Goal: Task Accomplishment & Management: Manage account settings

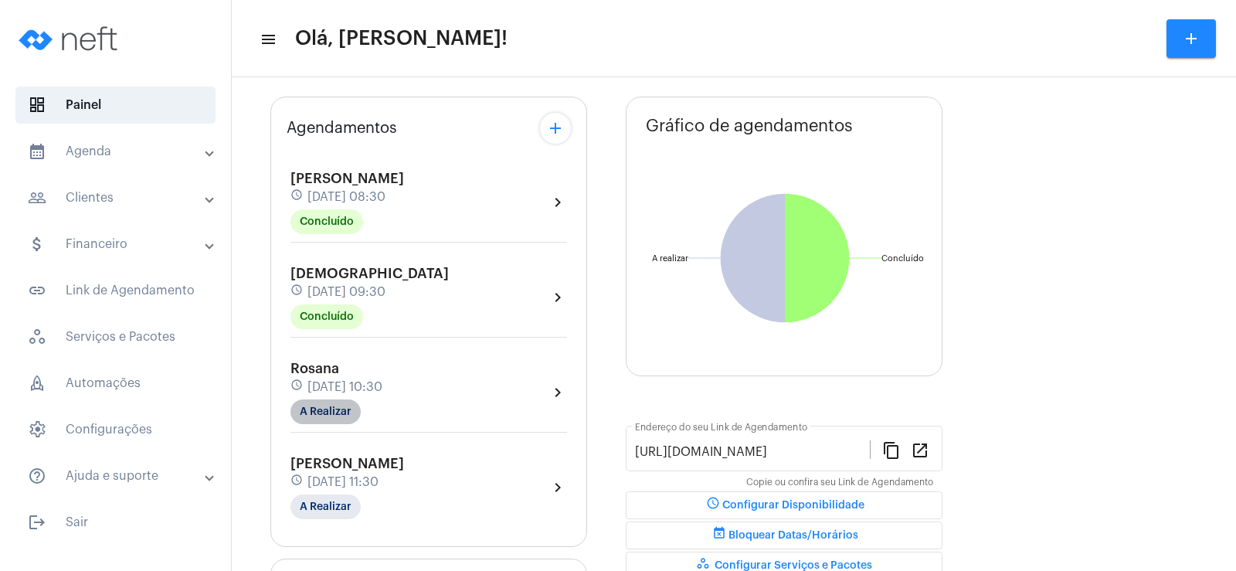
click at [327, 415] on mat-chip "A Realizar" at bounding box center [325, 411] width 70 height 25
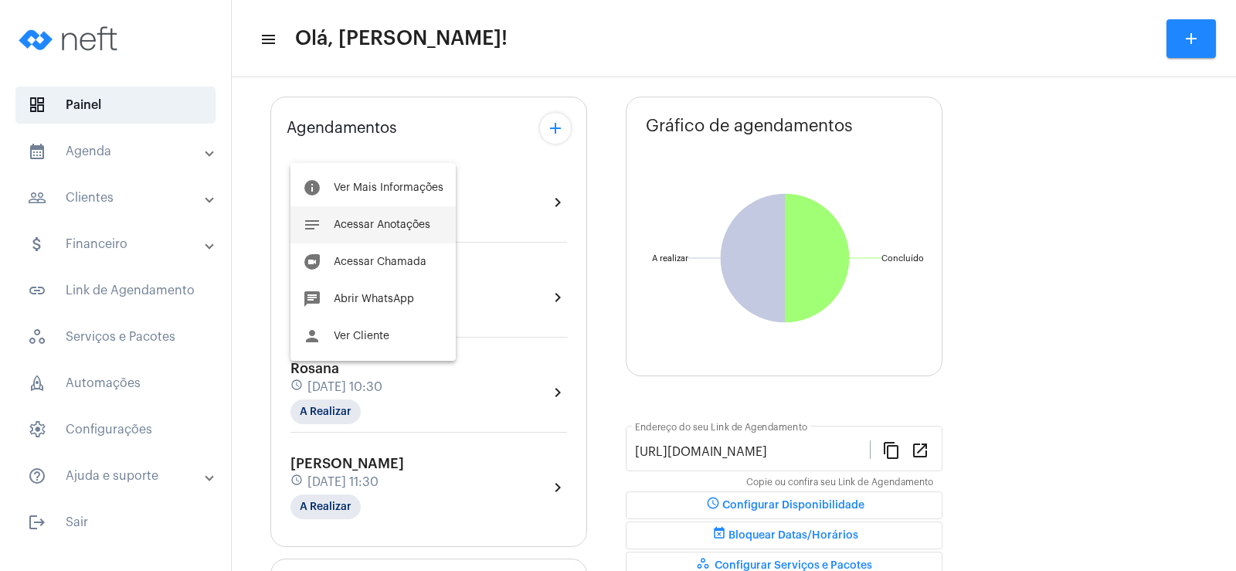
click at [370, 226] on span "Acessar Anotações" at bounding box center [382, 224] width 97 height 11
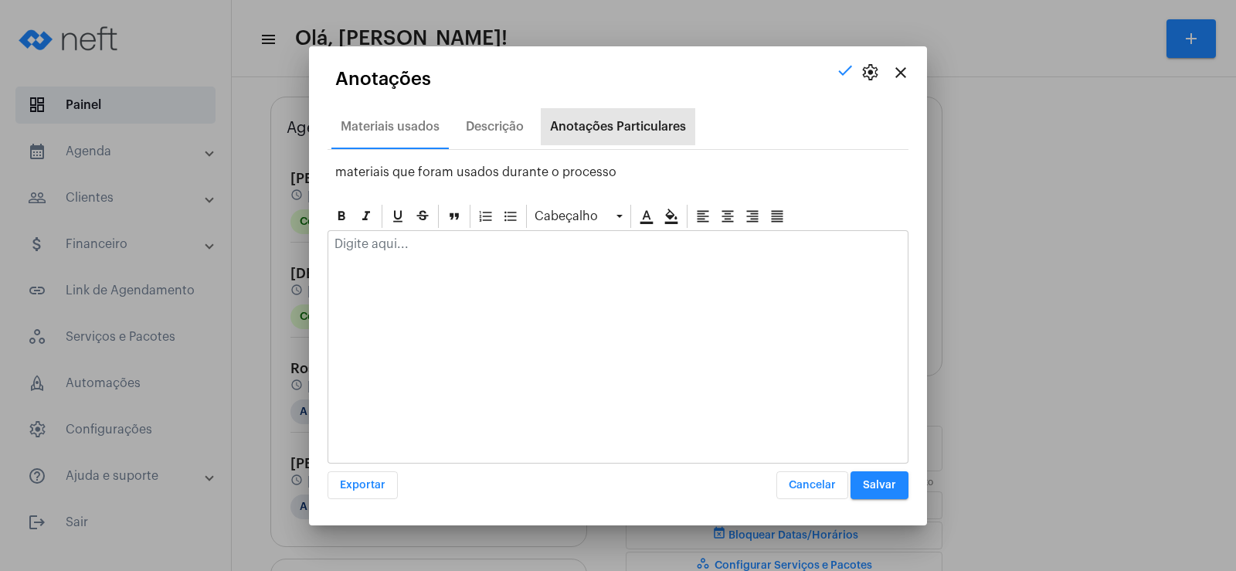
click at [592, 121] on div "Anotações Particulares" at bounding box center [618, 127] width 136 height 14
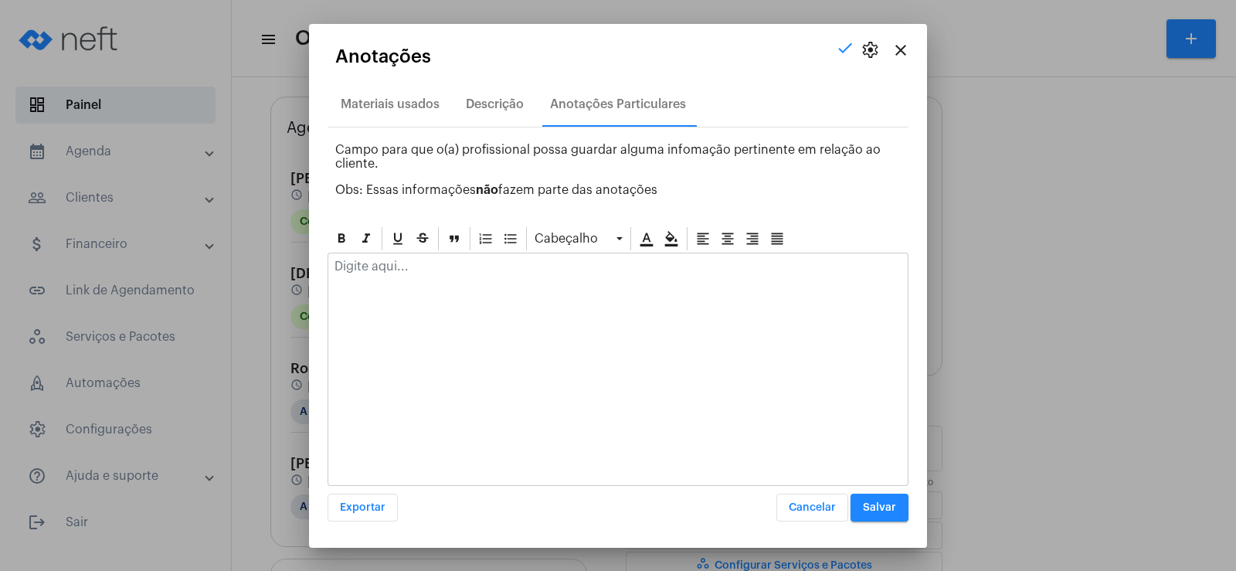
click at [361, 275] on div at bounding box center [617, 270] width 579 height 34
click at [340, 291] on p "relevantes" at bounding box center [617, 288] width 567 height 14
click at [647, 265] on p "Dado continuidade na revisão mais específica dos esuqemas mais relevantes" at bounding box center [617, 266] width 567 height 14
drag, startPoint x: 797, startPoint y: 269, endPoint x: 285, endPoint y: 270, distance: 512.0
click at [285, 270] on div "close settings check Anotações Materiais usados Descrição Anotações Particulare…" at bounding box center [618, 285] width 1236 height 571
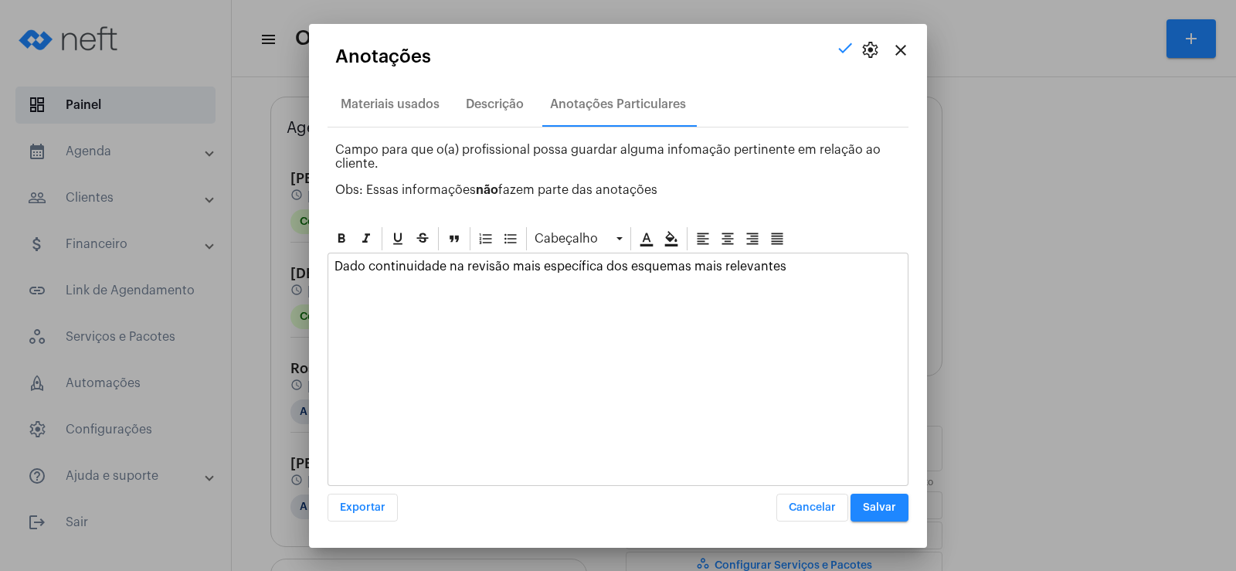
copy p "Dado continuidade na revisão mais específica dos esquemas mais relevantes"
click at [490, 100] on div "Descrição" at bounding box center [495, 104] width 58 height 14
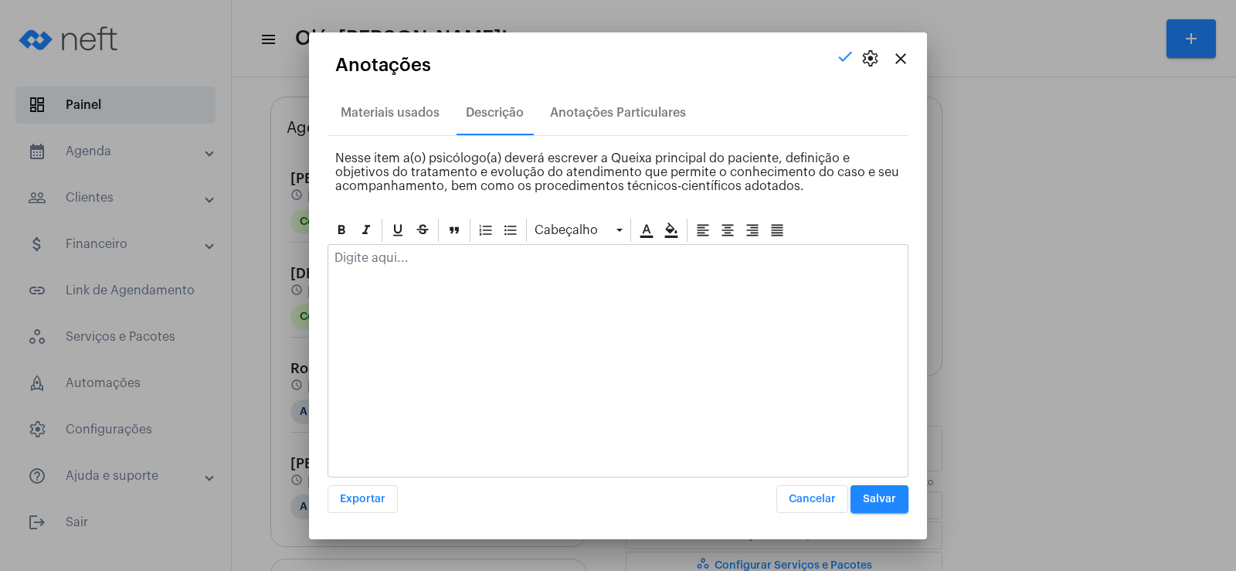
click at [357, 280] on div at bounding box center [617, 360] width 581 height 233
click at [351, 256] on p at bounding box center [617, 258] width 567 height 14
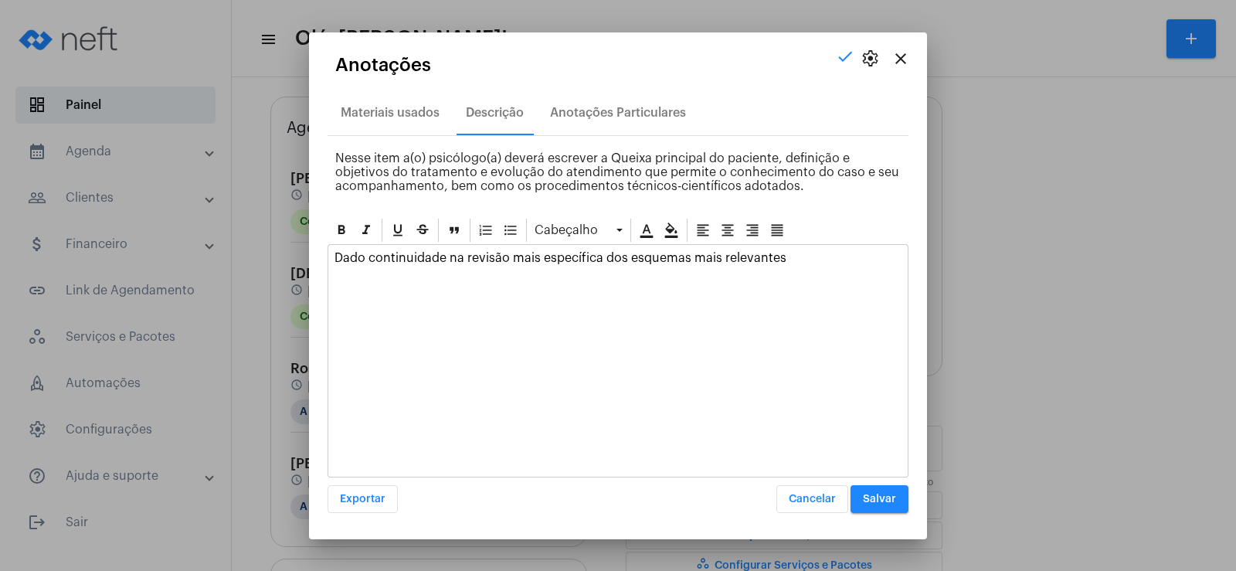
click at [882, 485] on button "Salvar" at bounding box center [879, 499] width 58 height 28
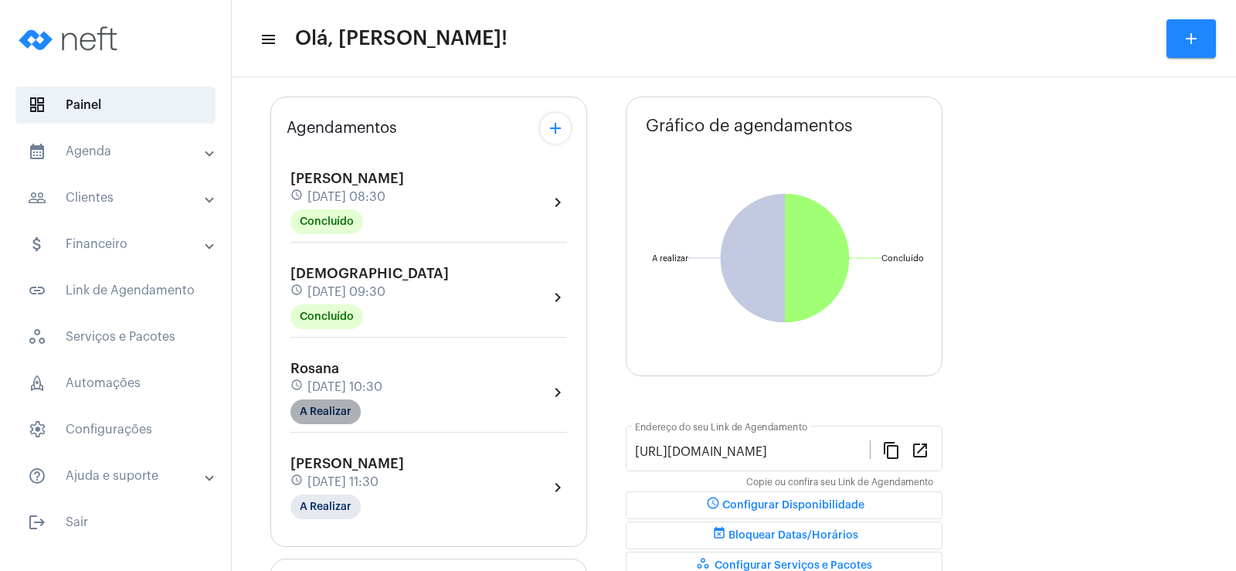
click at [333, 414] on mat-chip "A Realizar" at bounding box center [325, 411] width 70 height 25
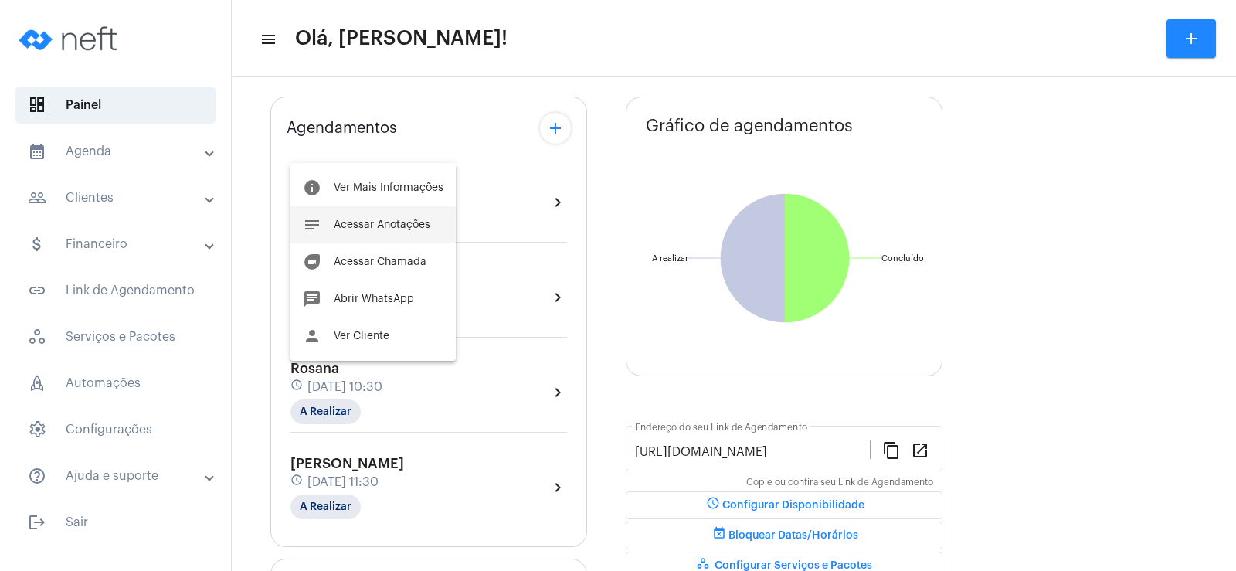
click at [371, 220] on span "Acessar Anotações" at bounding box center [382, 224] width 97 height 11
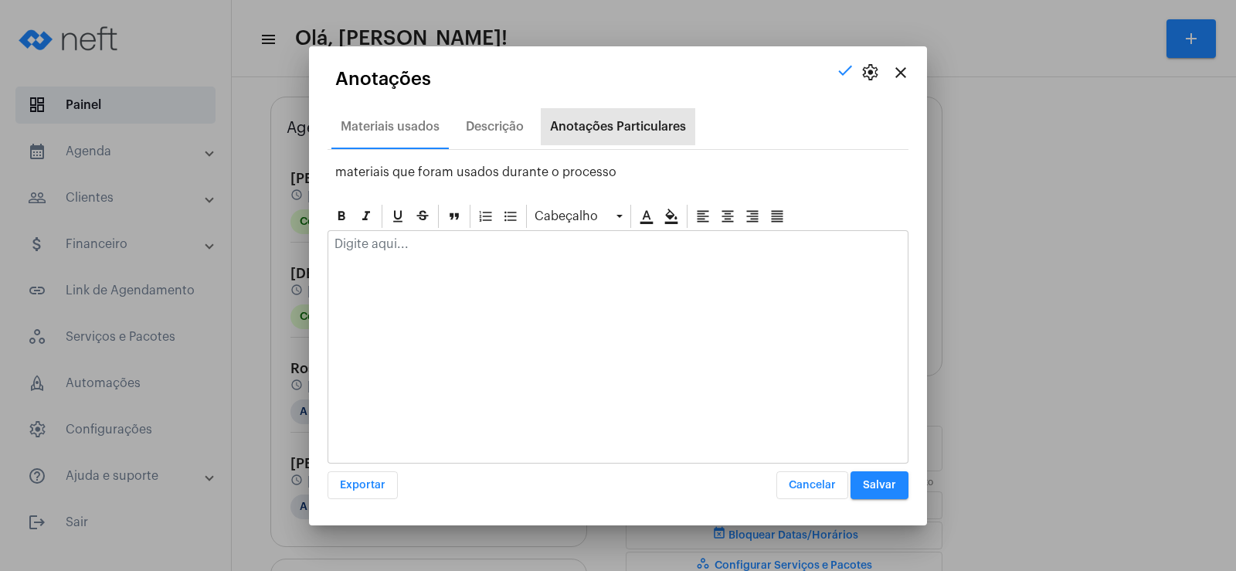
click at [590, 126] on div "Anotações Particulares" at bounding box center [618, 127] width 136 height 14
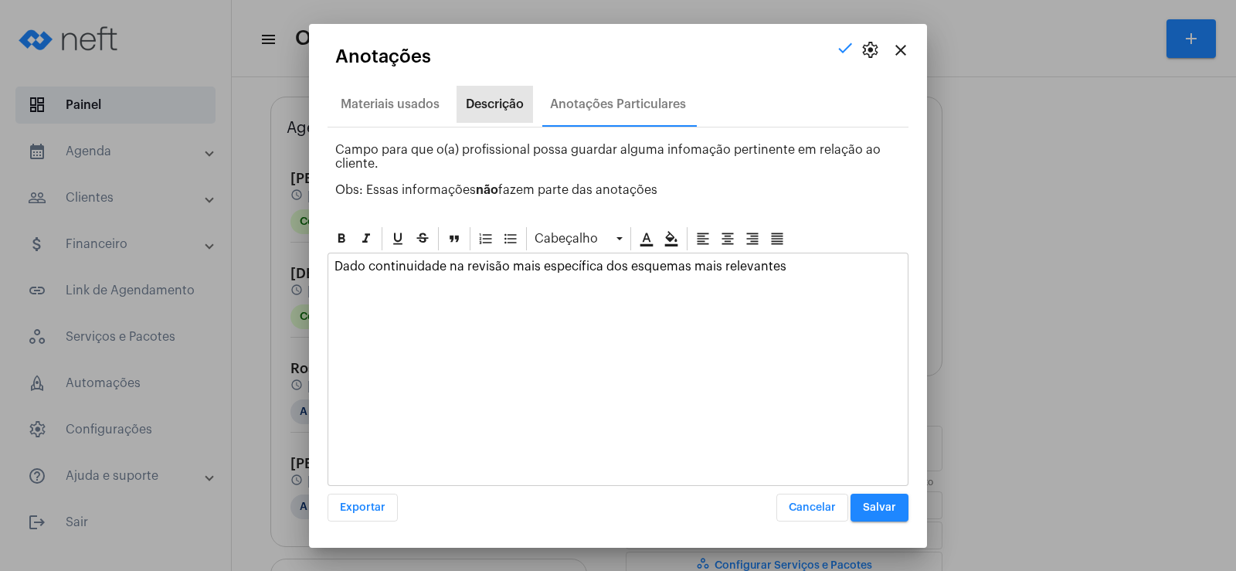
click at [504, 110] on div "Descrição" at bounding box center [495, 104] width 58 height 14
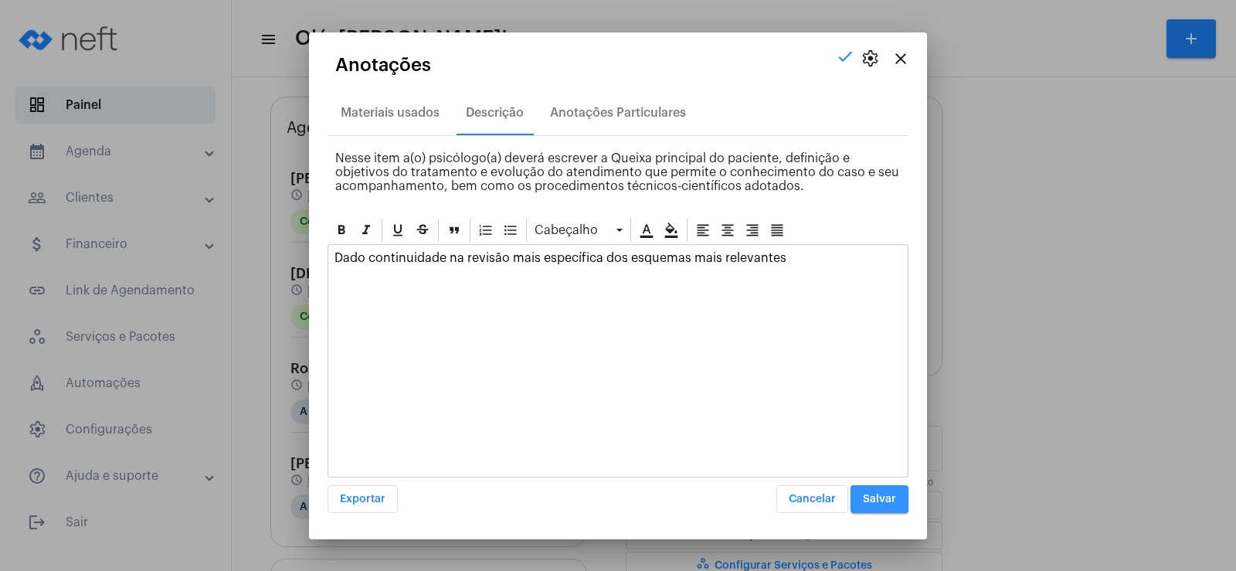
click at [859, 493] on button "Salvar" at bounding box center [879, 499] width 58 height 28
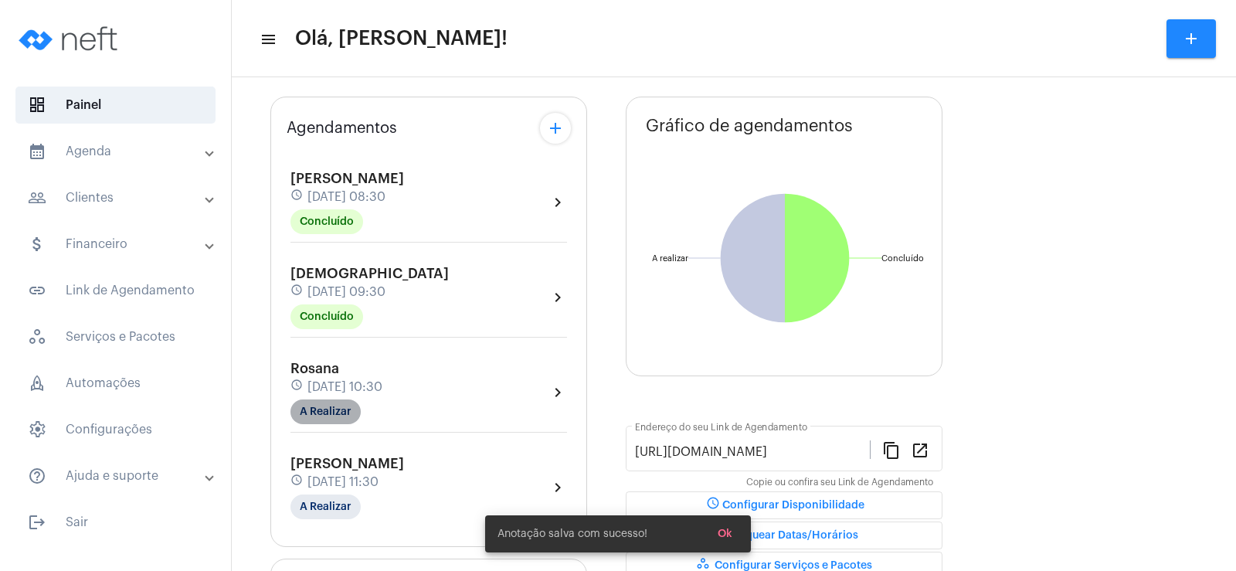
click at [320, 403] on mat-chip "A Realizar" at bounding box center [325, 411] width 70 height 25
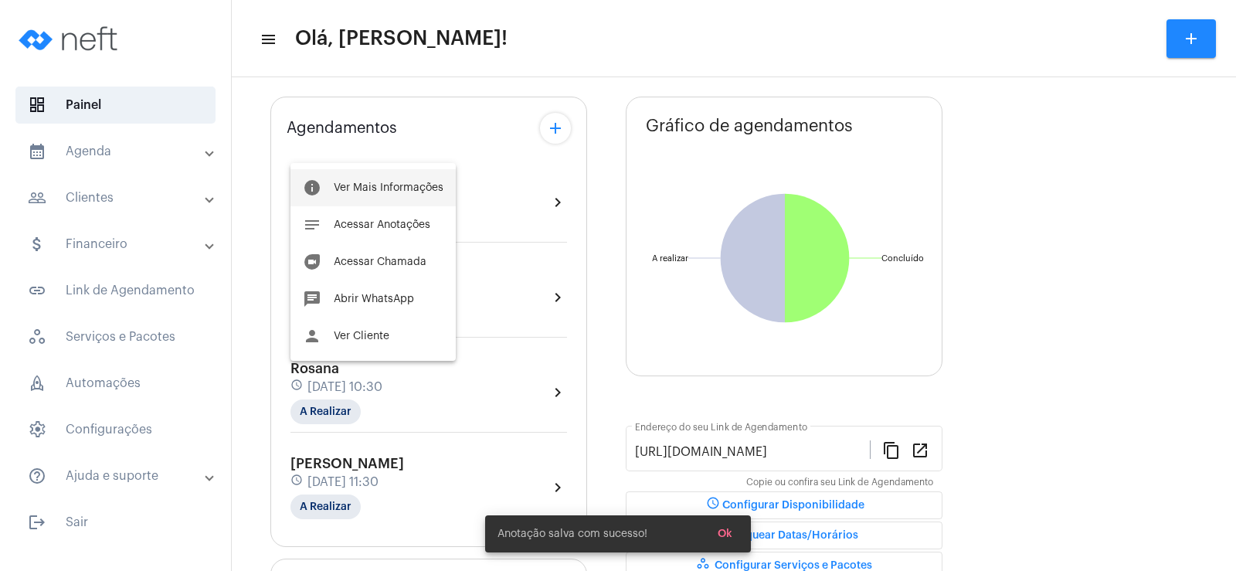
click at [348, 197] on button "info Ver Mais Informações" at bounding box center [372, 187] width 165 height 37
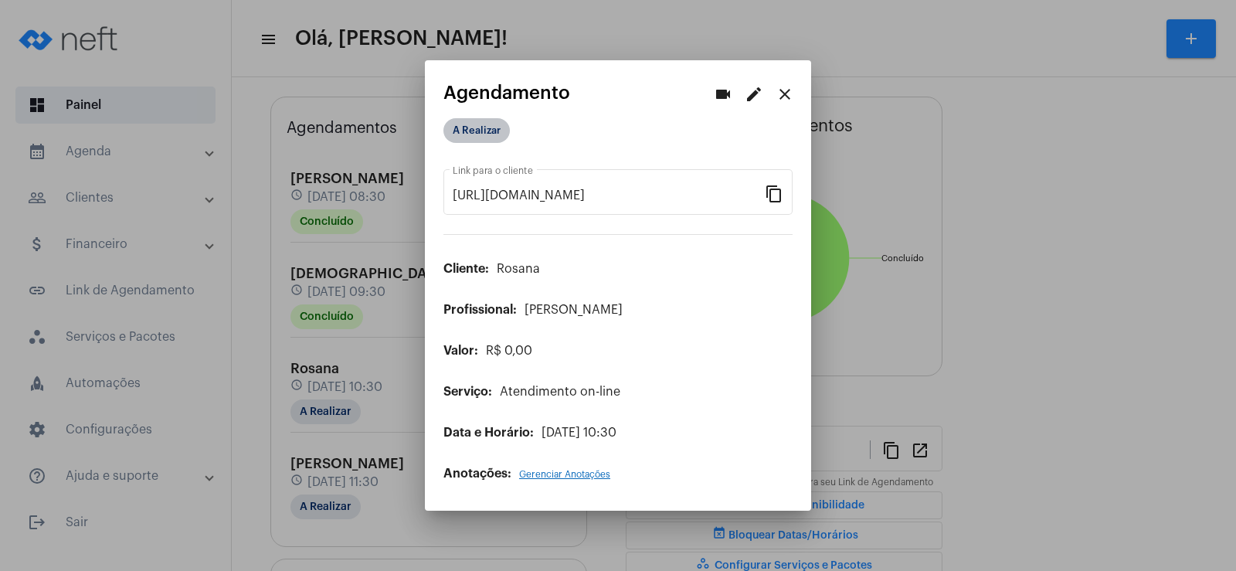
click at [463, 124] on mat-chip "A Realizar" at bounding box center [476, 130] width 66 height 25
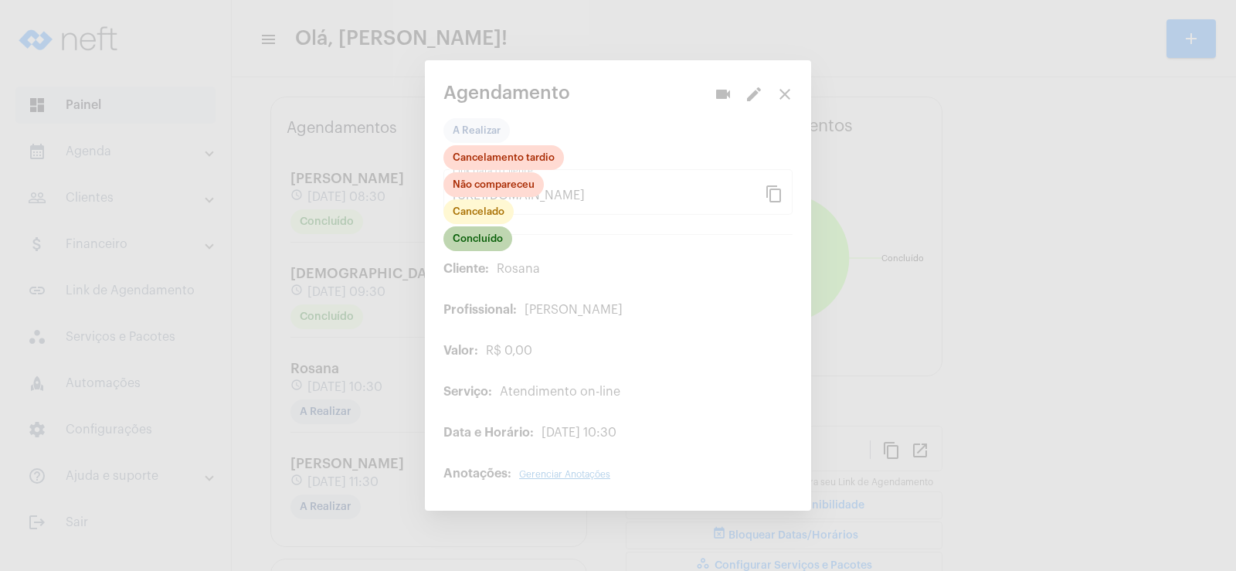
click at [462, 238] on mat-chip "Concluído" at bounding box center [477, 238] width 69 height 25
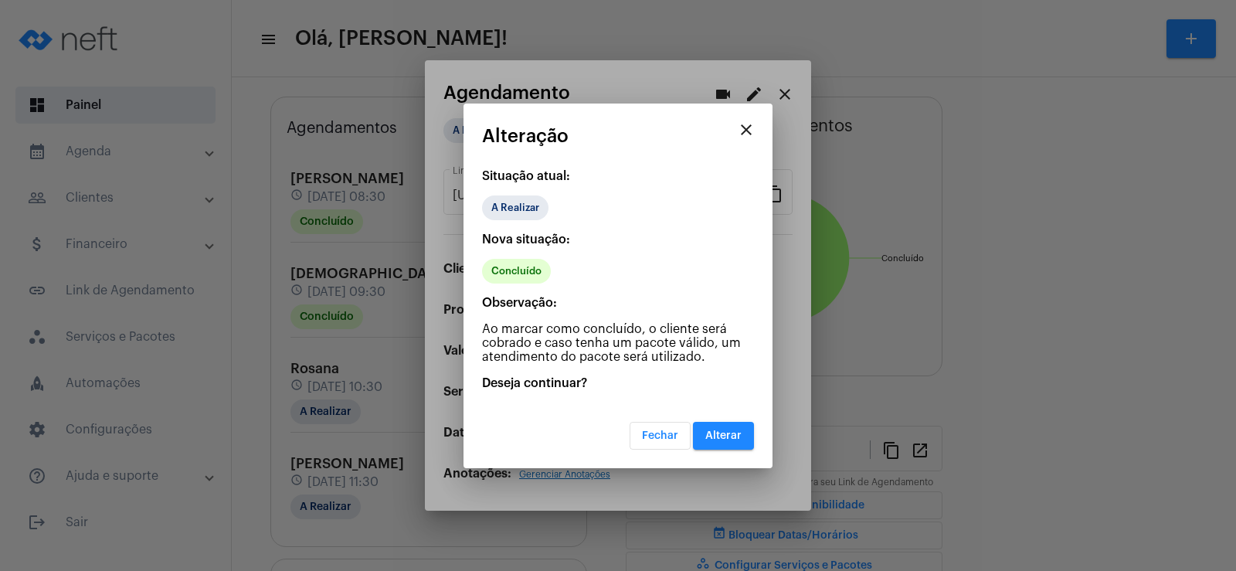
click at [737, 445] on button "Alterar" at bounding box center [723, 436] width 61 height 28
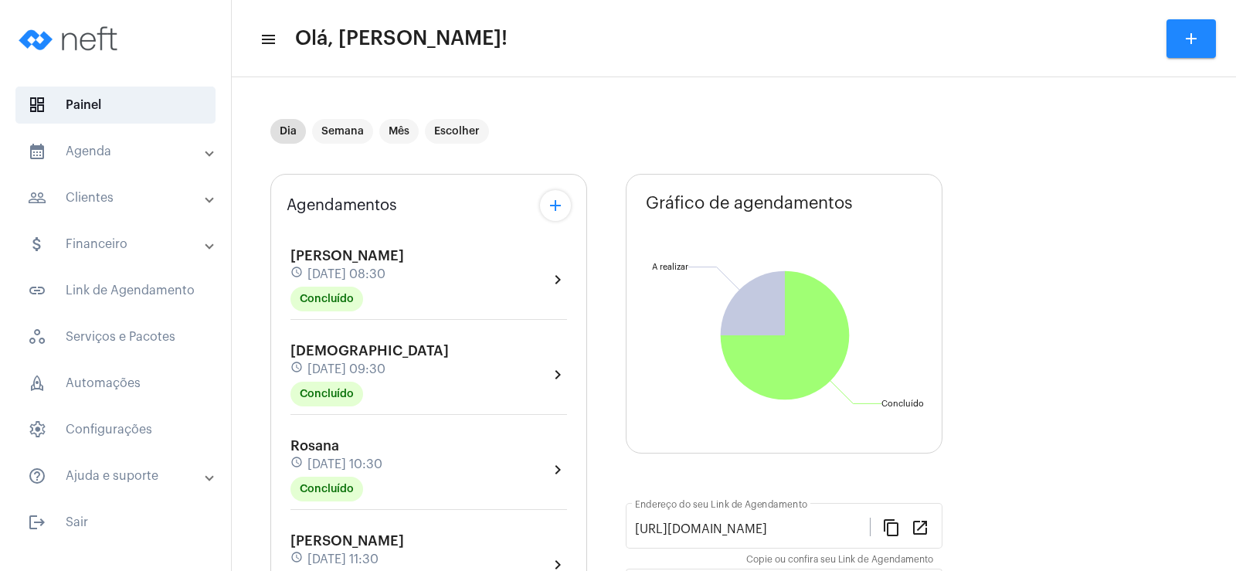
scroll to position [77, 0]
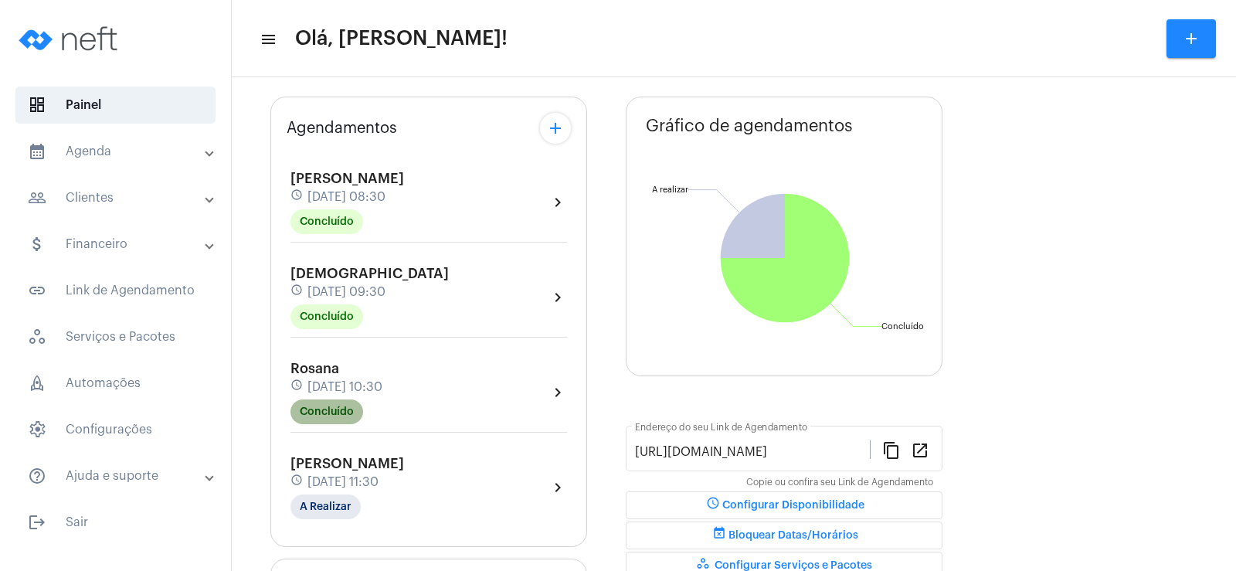
click at [331, 408] on mat-chip "Concluído" at bounding box center [326, 411] width 73 height 25
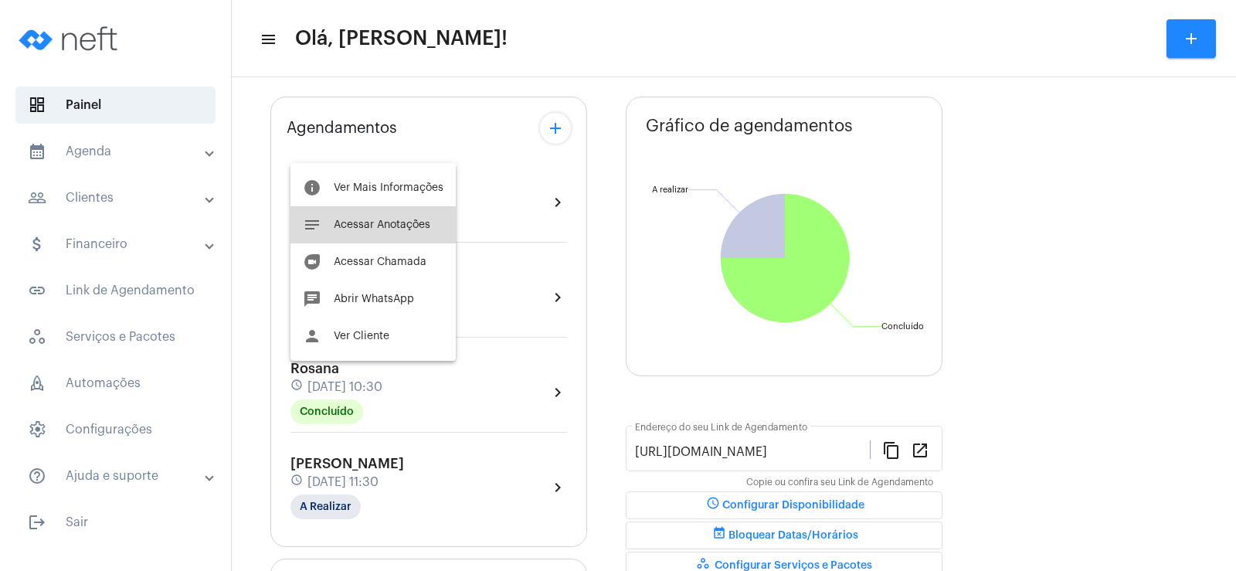
click at [379, 213] on button "notes Acessar Anotações" at bounding box center [372, 224] width 165 height 37
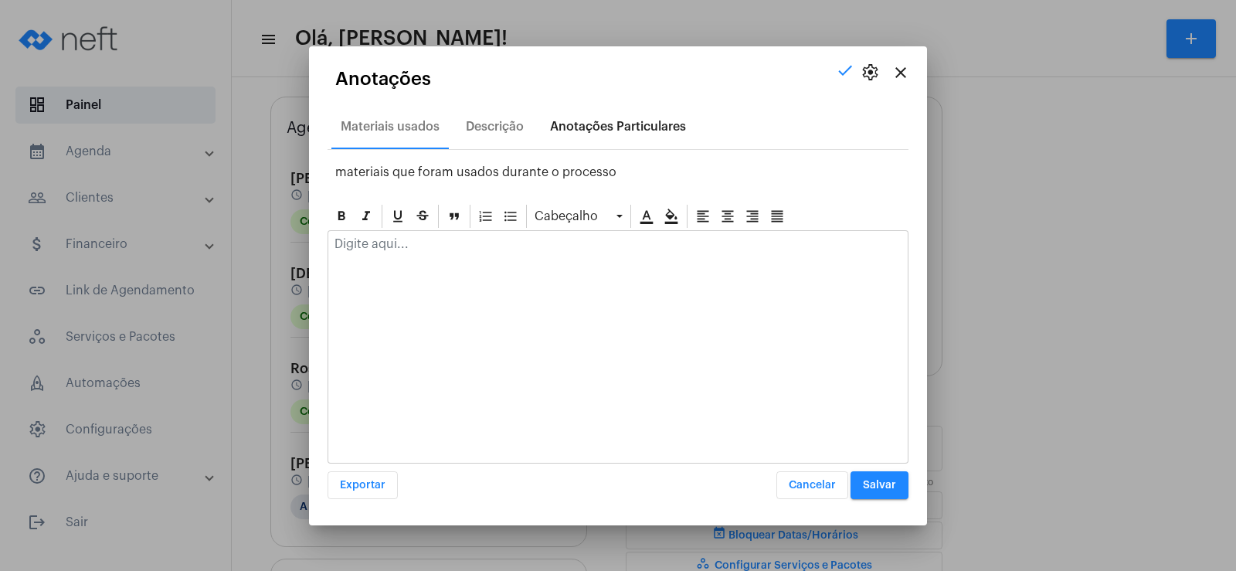
click at [574, 117] on div "Anotações Particulares" at bounding box center [618, 126] width 154 height 37
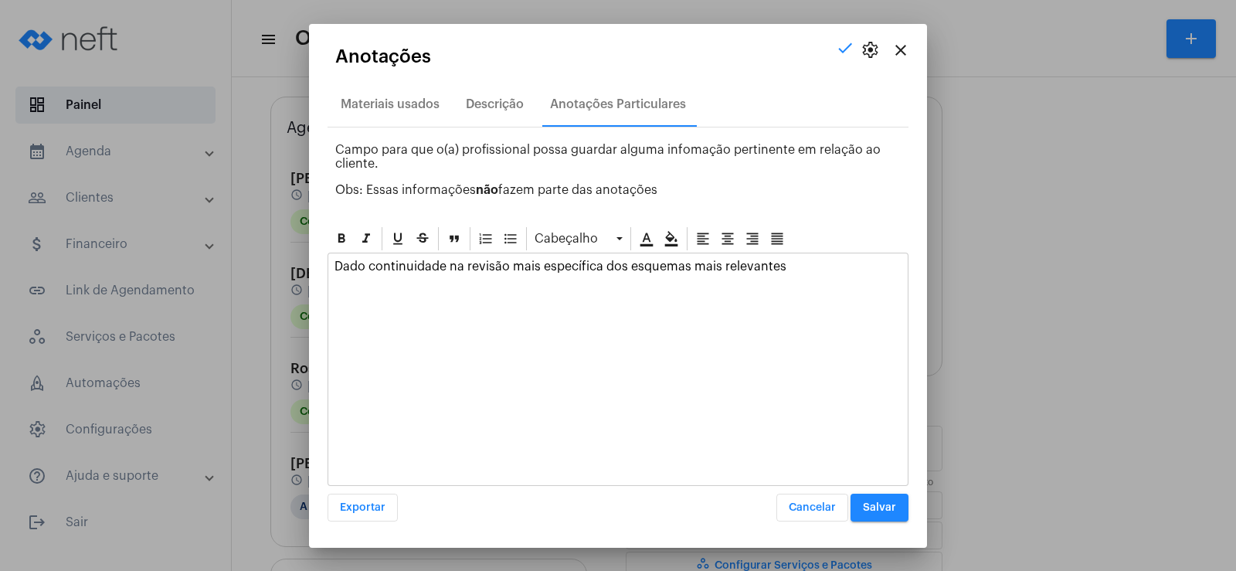
click at [415, 320] on div "Dado continuidade na revisão mais específica dos esquemas mais relevantes" at bounding box center [617, 369] width 581 height 233
click at [388, 303] on div "Dado continuidade na revisão mais específica dos esquemas mais relevantes" at bounding box center [617, 369] width 581 height 233
click at [817, 270] on p "Dado continuidade na revisão mais específica dos esquemas mais relevantes" at bounding box center [617, 266] width 567 height 14
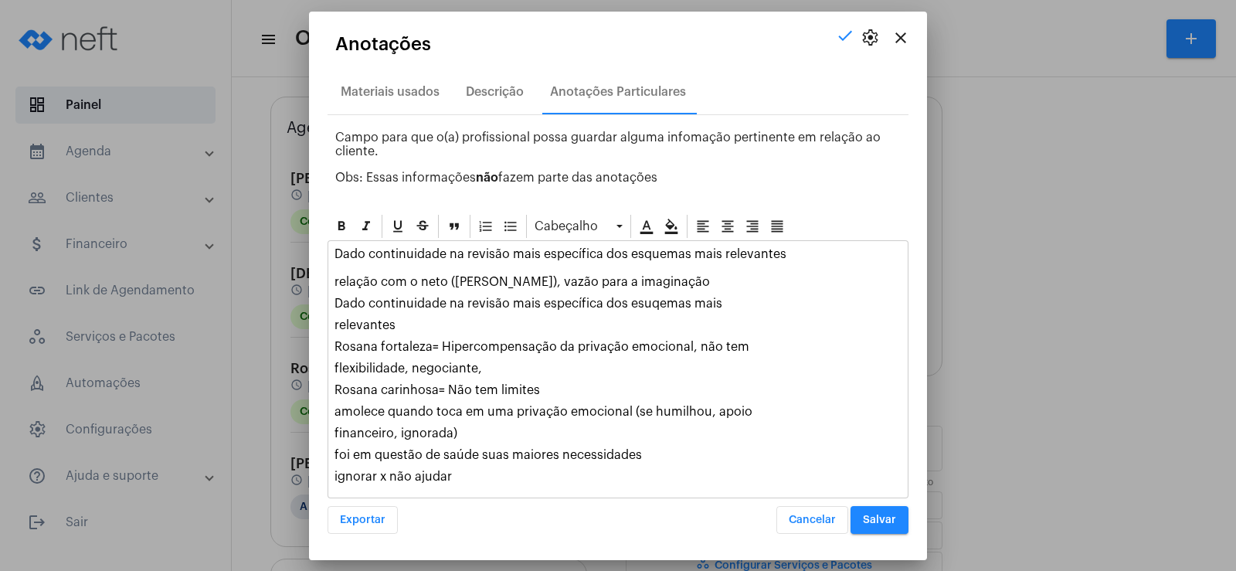
click at [887, 517] on span "Salvar" at bounding box center [879, 519] width 33 height 11
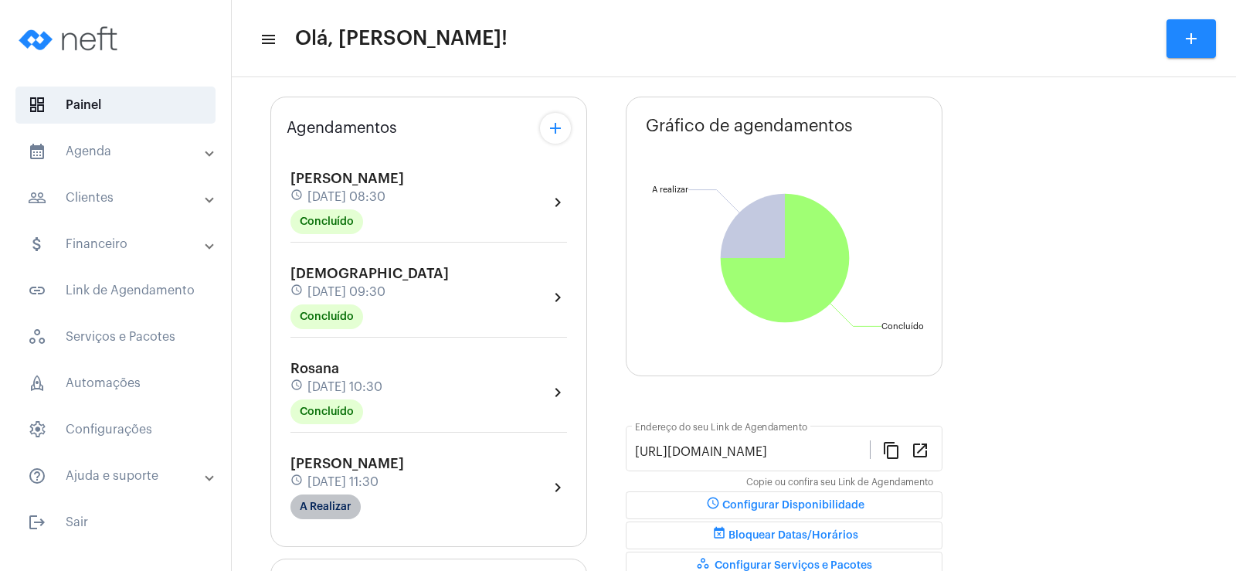
click at [327, 510] on mat-chip "A Realizar" at bounding box center [325, 506] width 70 height 25
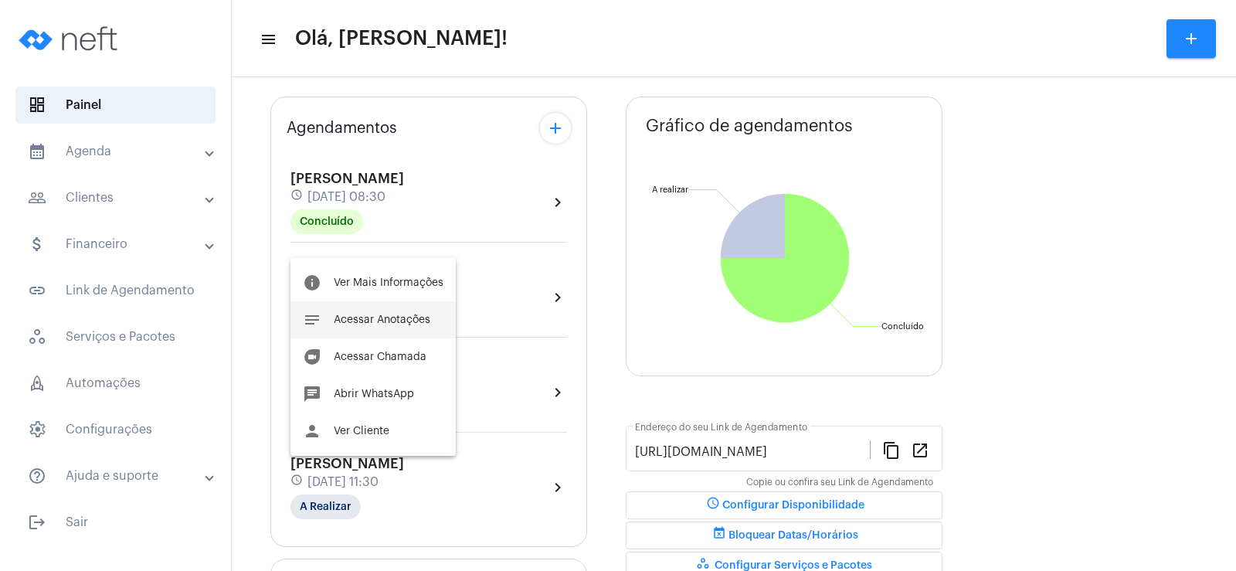
click at [415, 319] on span "Acessar Anotações" at bounding box center [382, 319] width 97 height 11
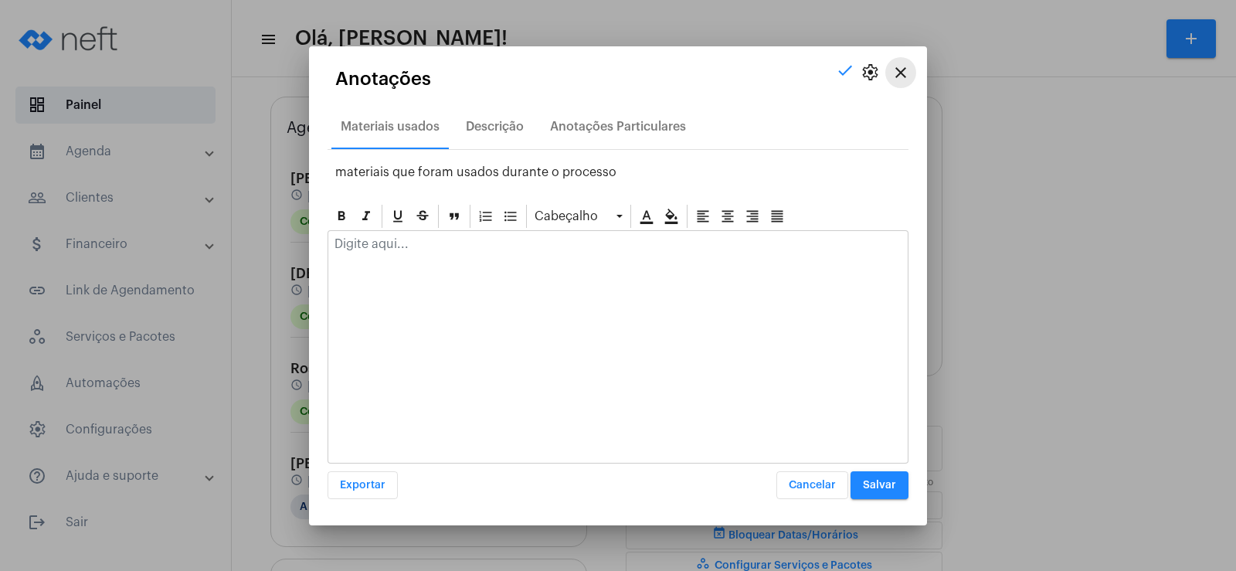
click at [898, 72] on mat-icon "close" at bounding box center [900, 72] width 19 height 19
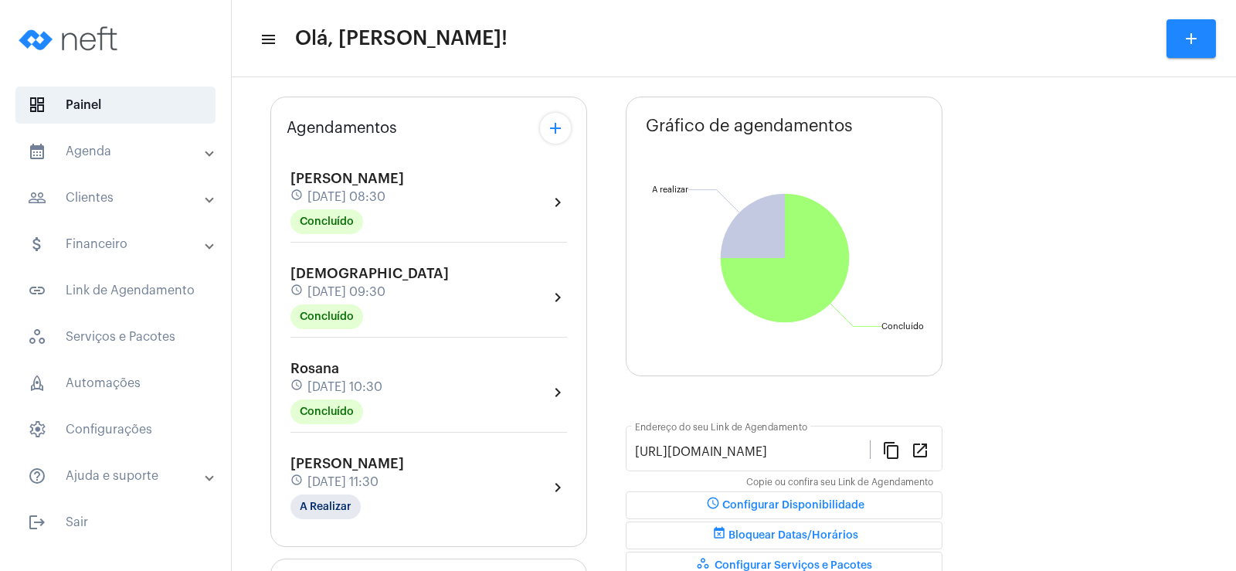
click at [151, 203] on mat-panel-title "people_outline Clientes" at bounding box center [117, 197] width 178 height 19
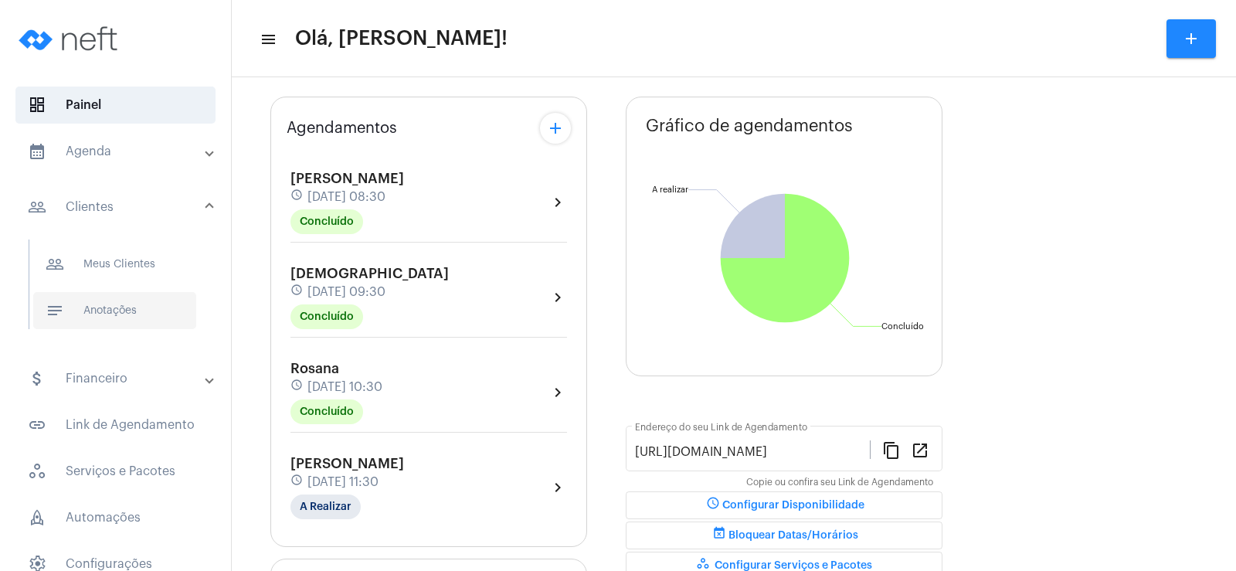
click at [142, 312] on span "notes Anotações" at bounding box center [114, 310] width 163 height 37
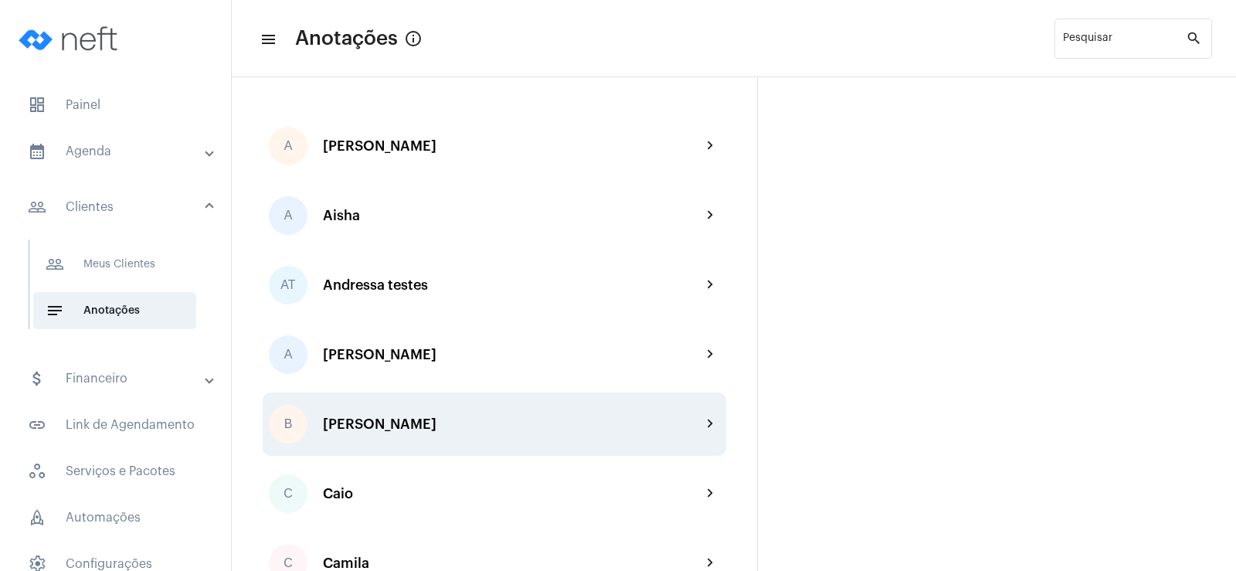
click at [358, 430] on div "[PERSON_NAME]" at bounding box center [512, 423] width 378 height 15
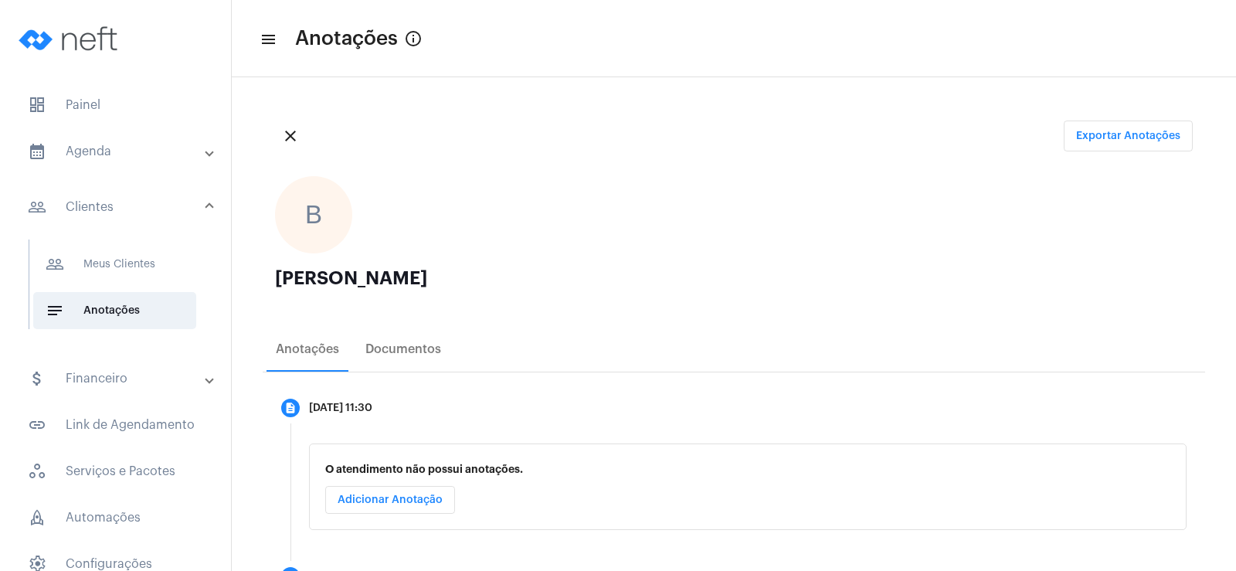
scroll to position [77, 0]
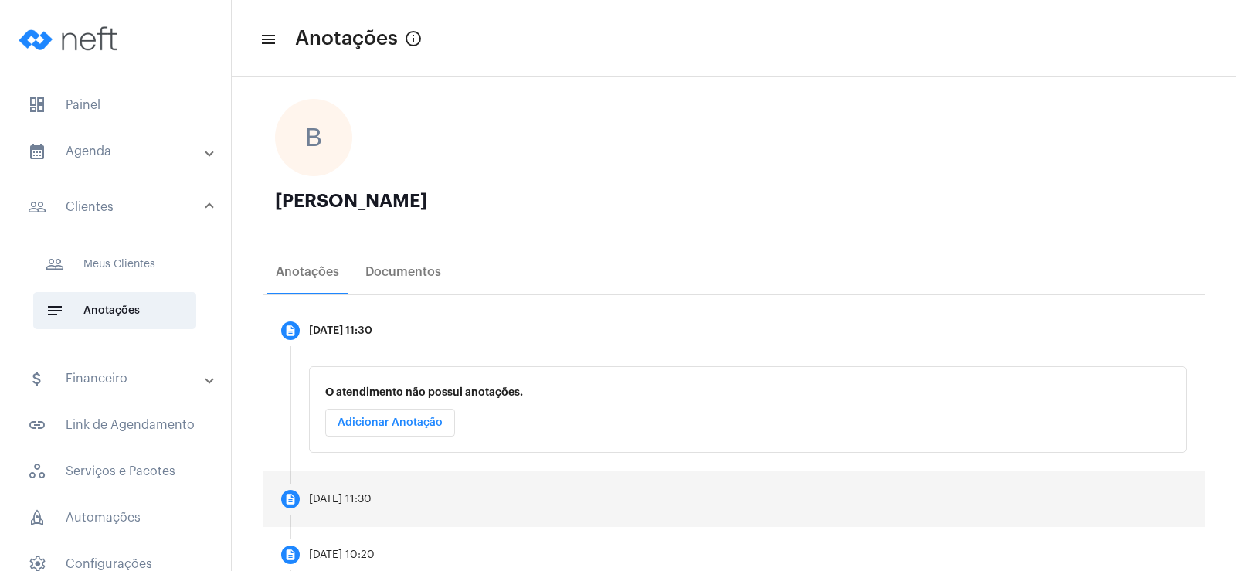
click at [359, 497] on div "[DATE] 11:30" at bounding box center [340, 499] width 63 height 12
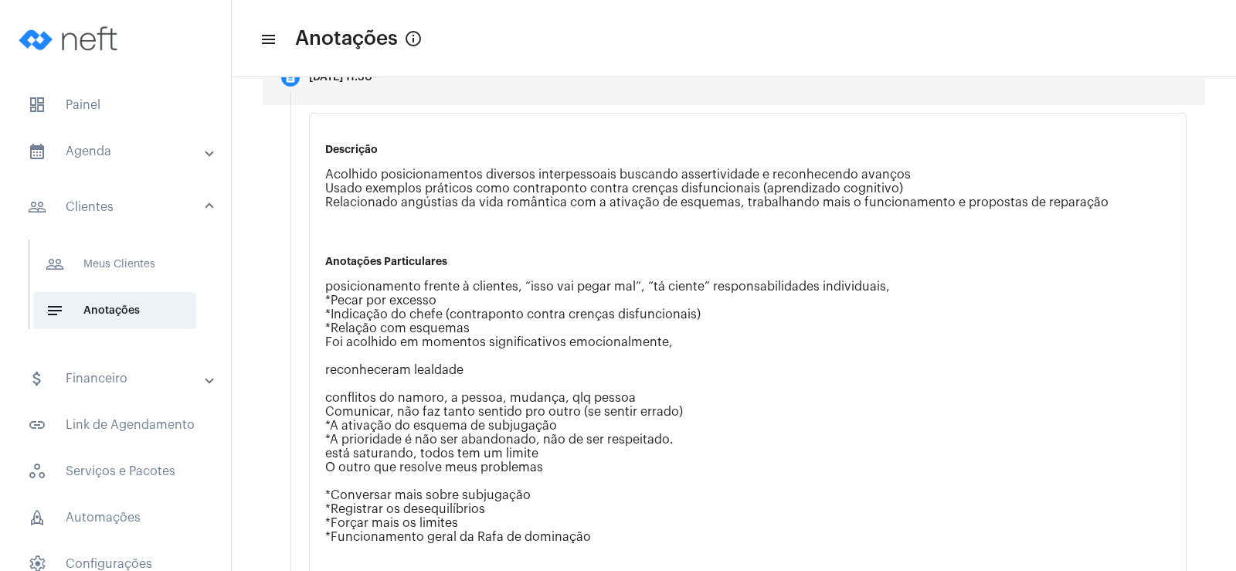
scroll to position [695, 0]
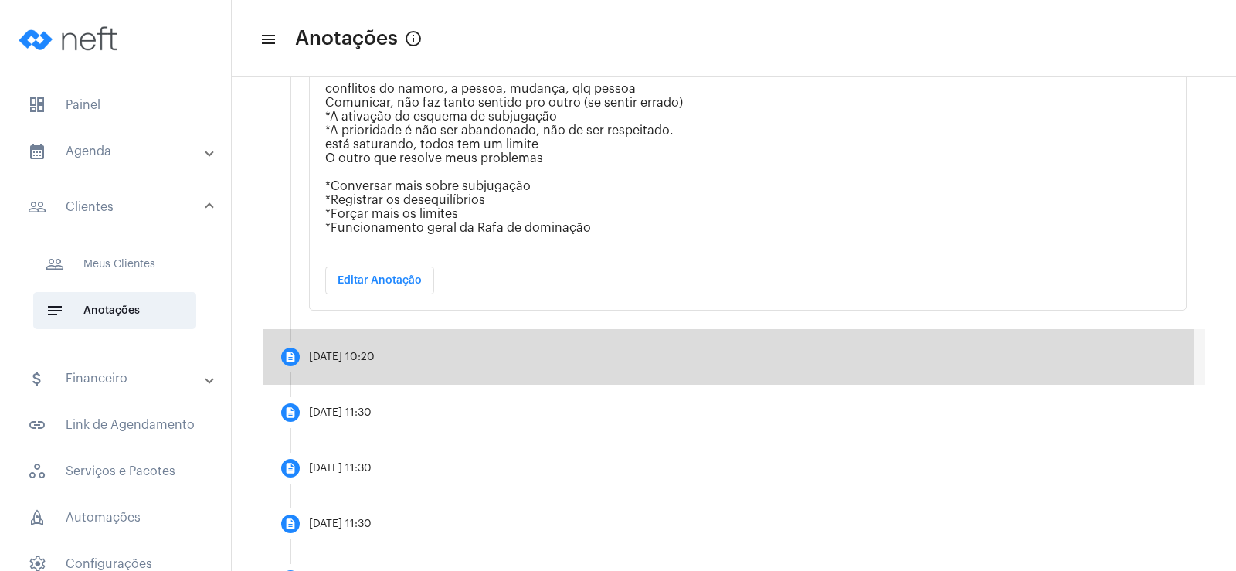
click at [325, 361] on div "[DATE] 10:20" at bounding box center [342, 357] width 66 height 12
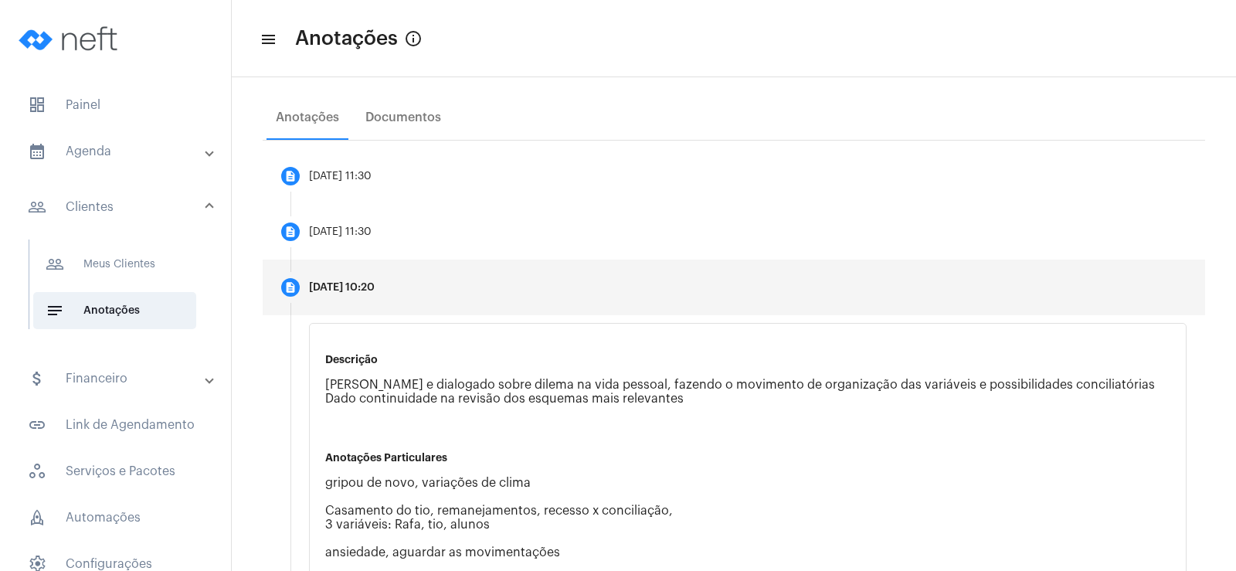
scroll to position [154, 0]
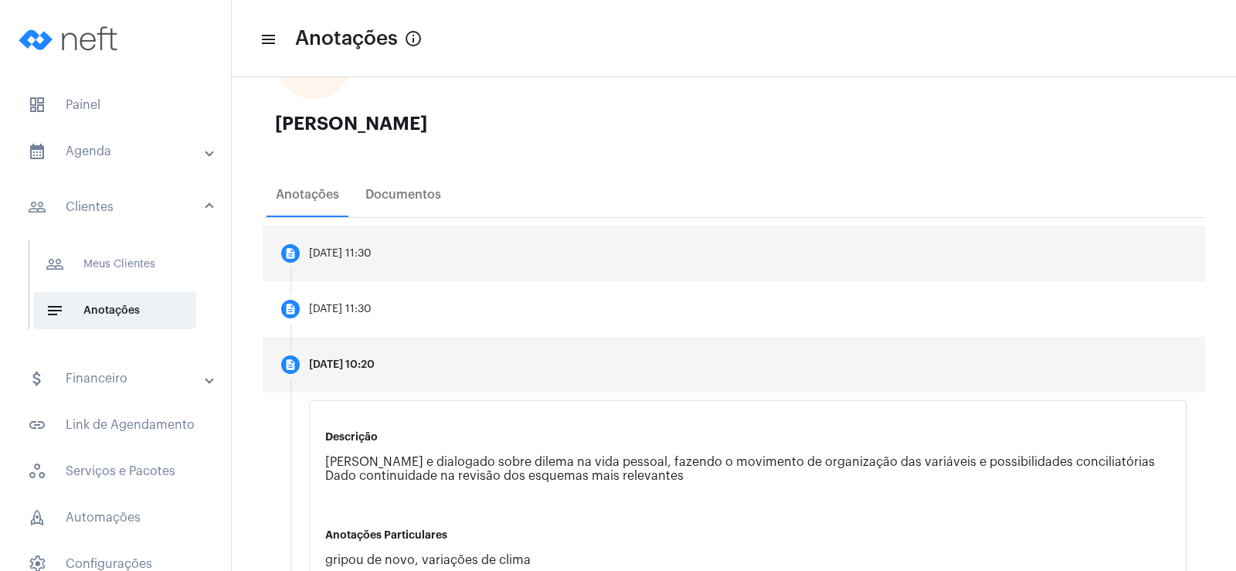
click at [331, 254] on div "[DATE] 11:30" at bounding box center [340, 254] width 63 height 12
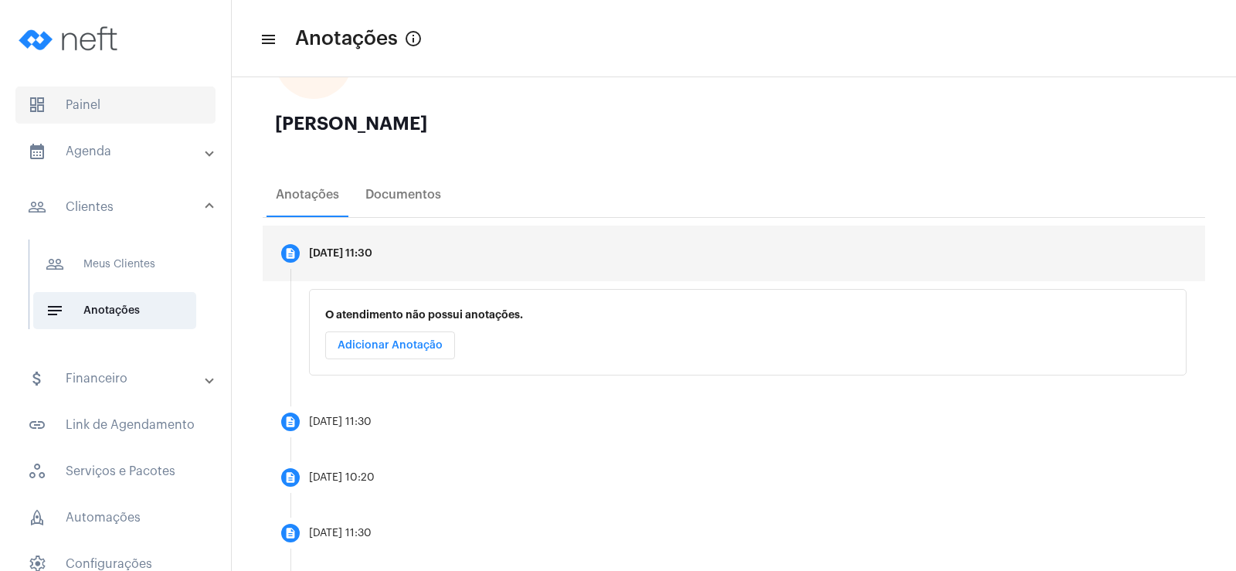
click at [160, 109] on span "dashboard Painel" at bounding box center [115, 104] width 200 height 37
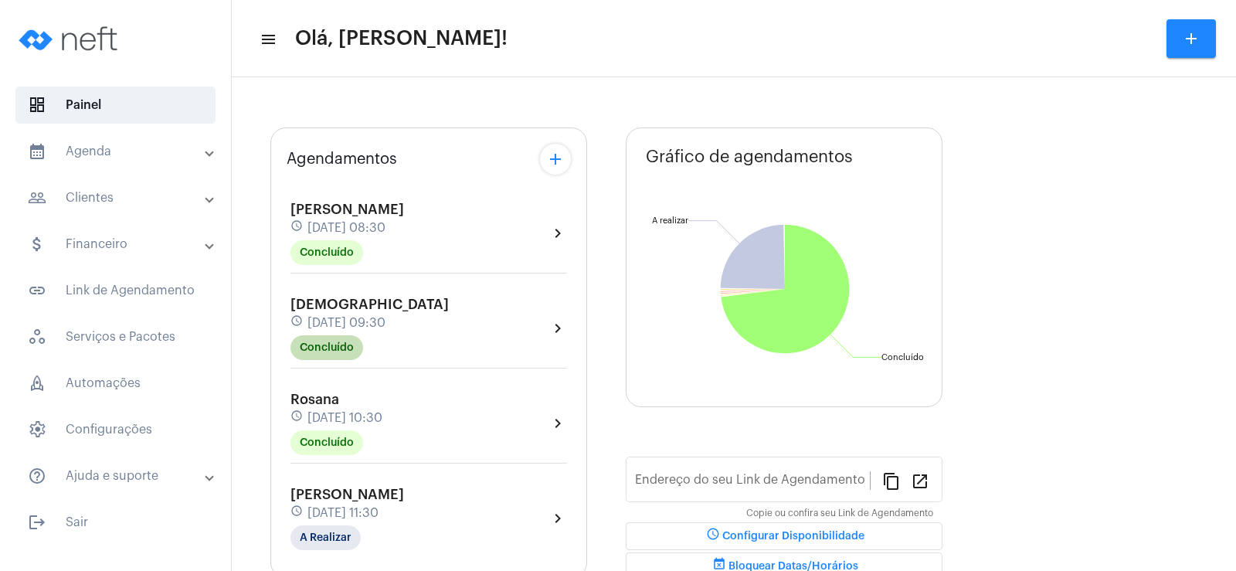
type input "[URL][DOMAIN_NAME]"
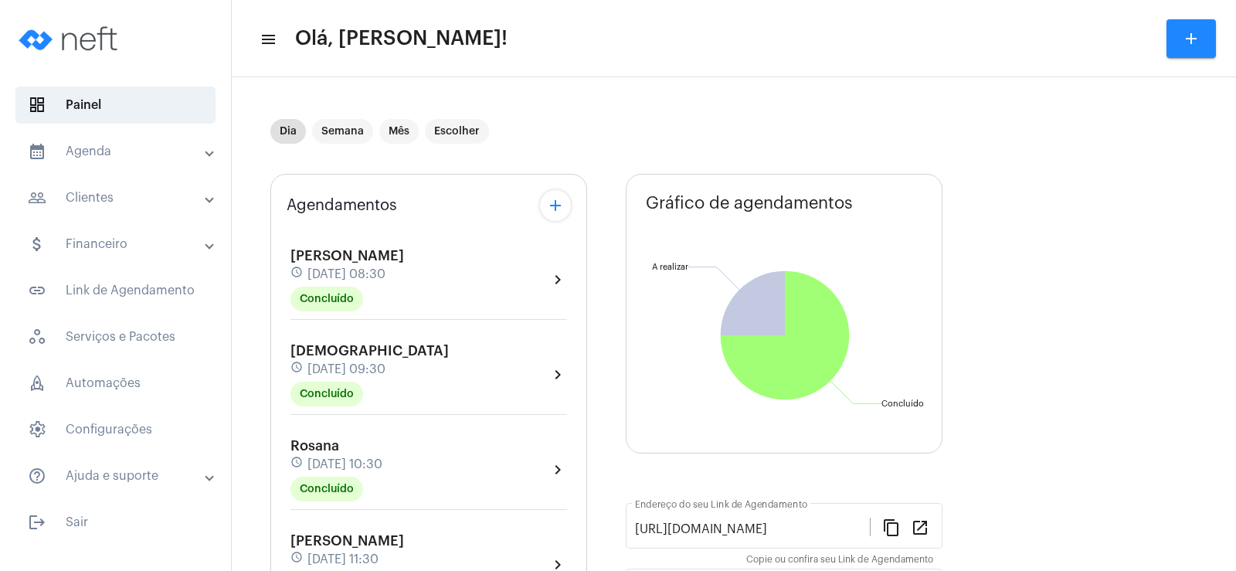
scroll to position [77, 0]
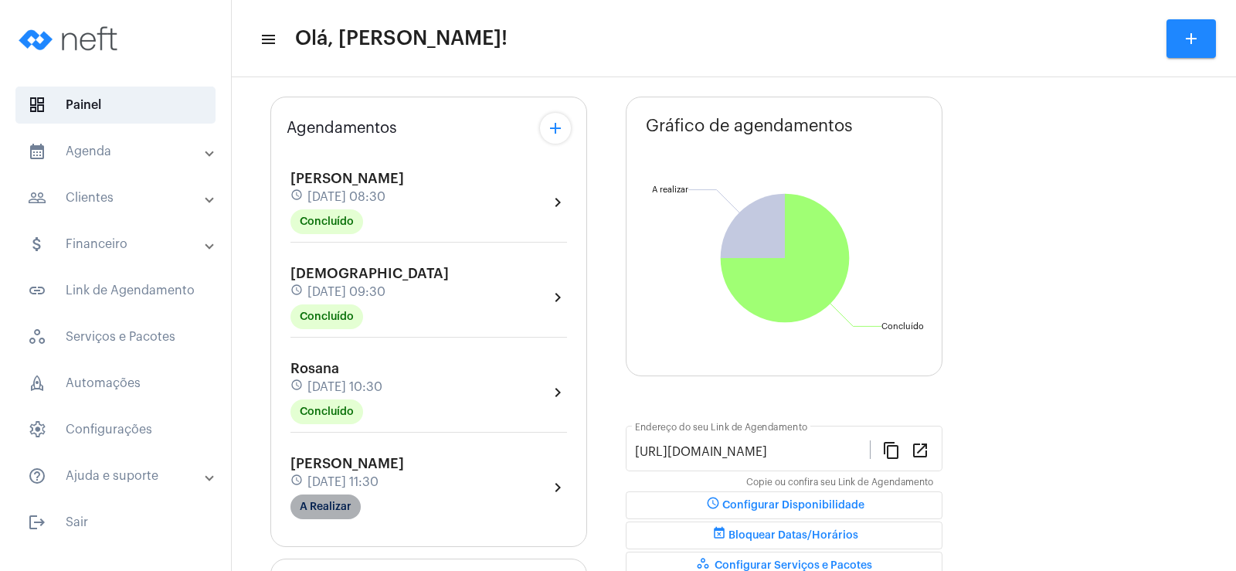
click at [331, 504] on mat-chip "A Realizar" at bounding box center [325, 506] width 70 height 25
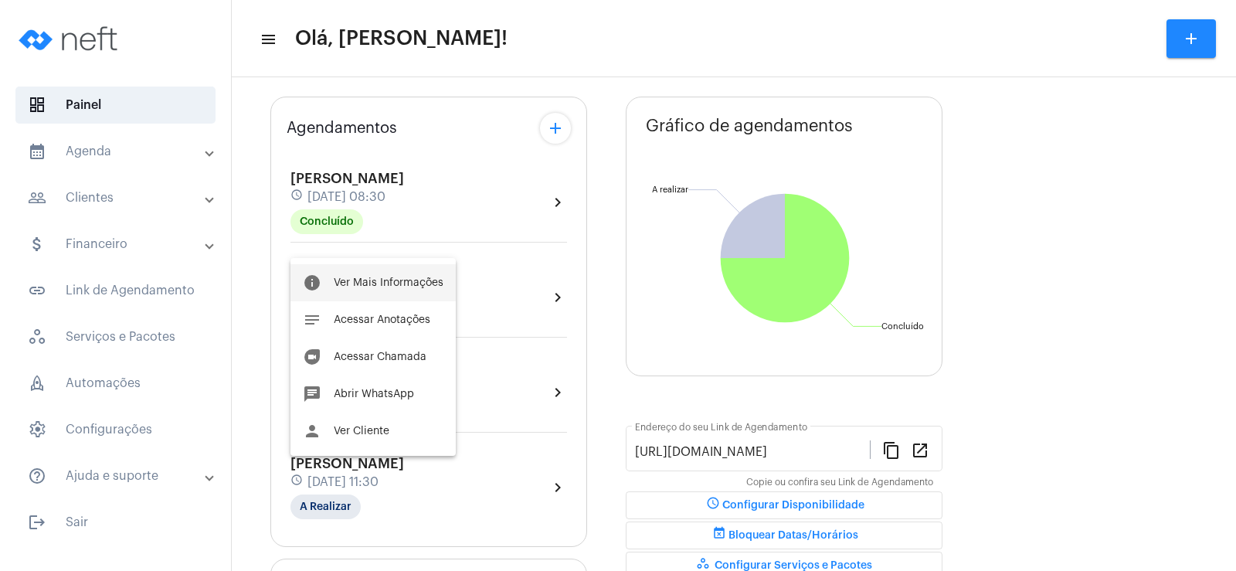
click at [390, 290] on button "info Ver Mais Informações" at bounding box center [372, 282] width 165 height 37
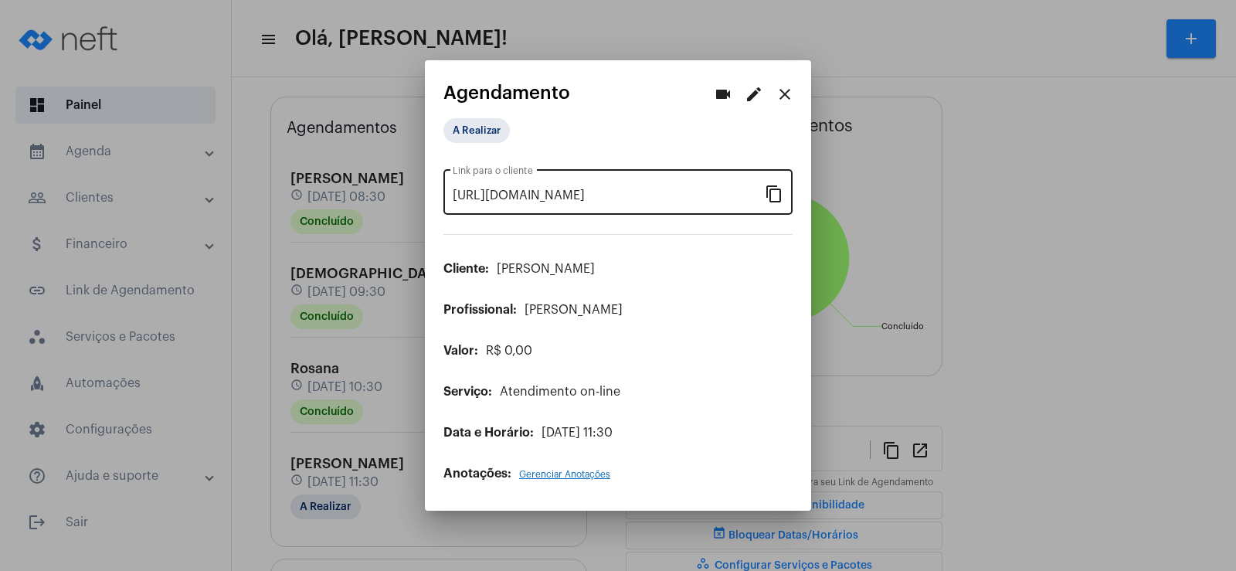
click at [776, 193] on mat-icon "content_copy" at bounding box center [774, 193] width 19 height 19
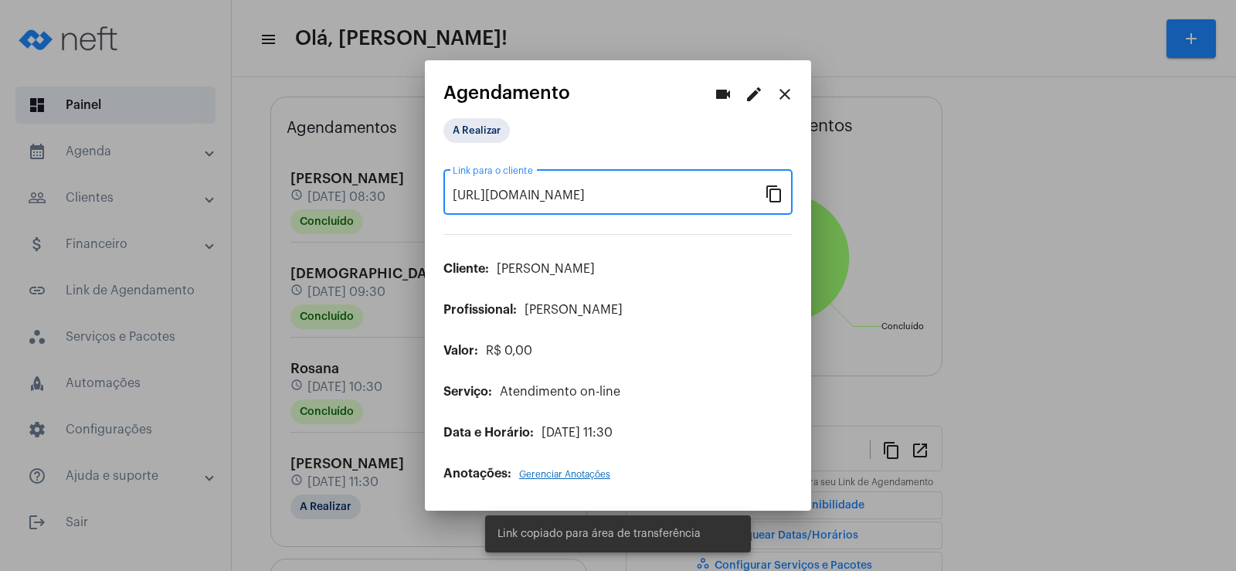
scroll to position [0, 124]
click at [710, 91] on button "videocam" at bounding box center [722, 94] width 31 height 31
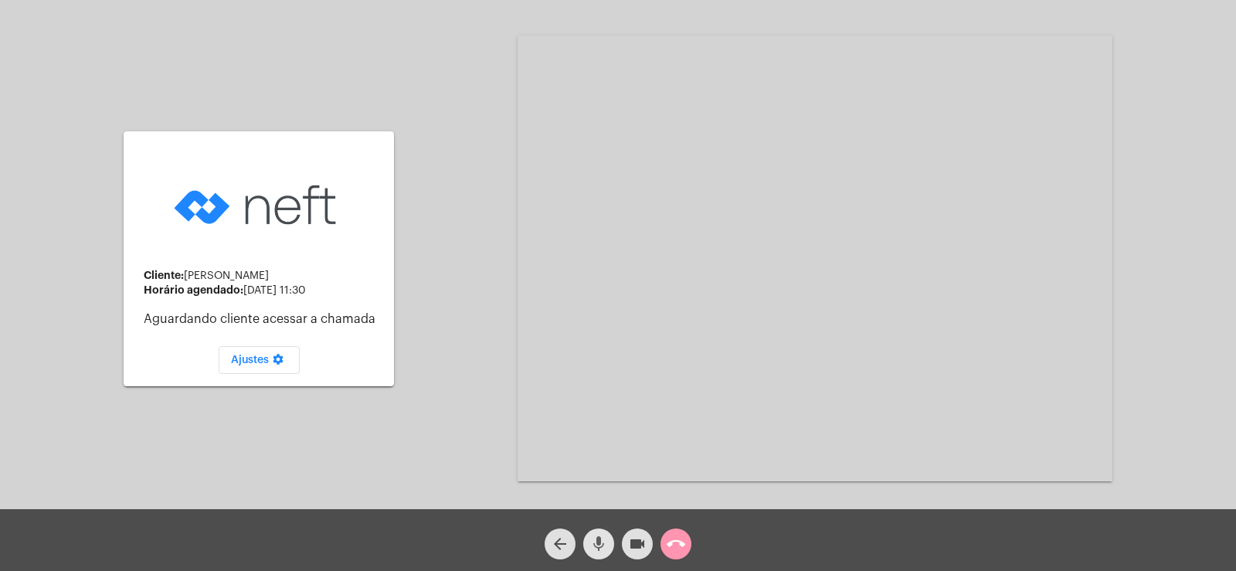
click at [608, 550] on button "mic" at bounding box center [598, 543] width 31 height 31
click at [628, 543] on mat-icon "videocam" at bounding box center [637, 543] width 19 height 19
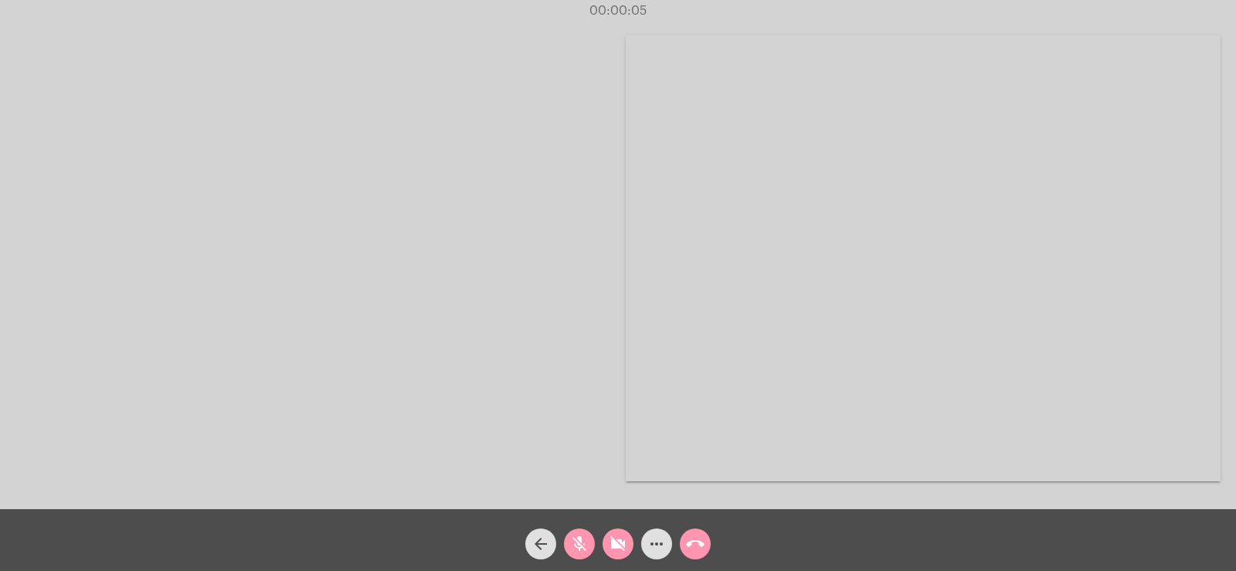
click at [578, 548] on mat-icon "mic_off" at bounding box center [579, 543] width 19 height 19
click at [616, 543] on mat-icon "videocam_off" at bounding box center [618, 543] width 19 height 19
click at [665, 541] on mat-icon "more_horiz" at bounding box center [656, 543] width 19 height 19
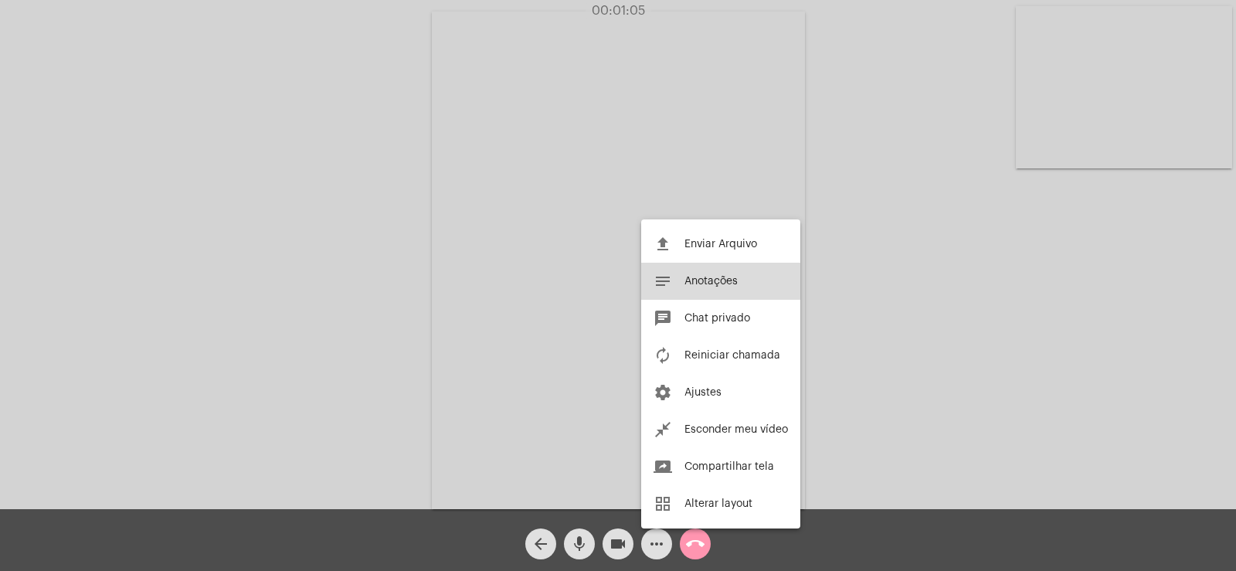
click at [710, 283] on span "Anotações" at bounding box center [710, 281] width 53 height 11
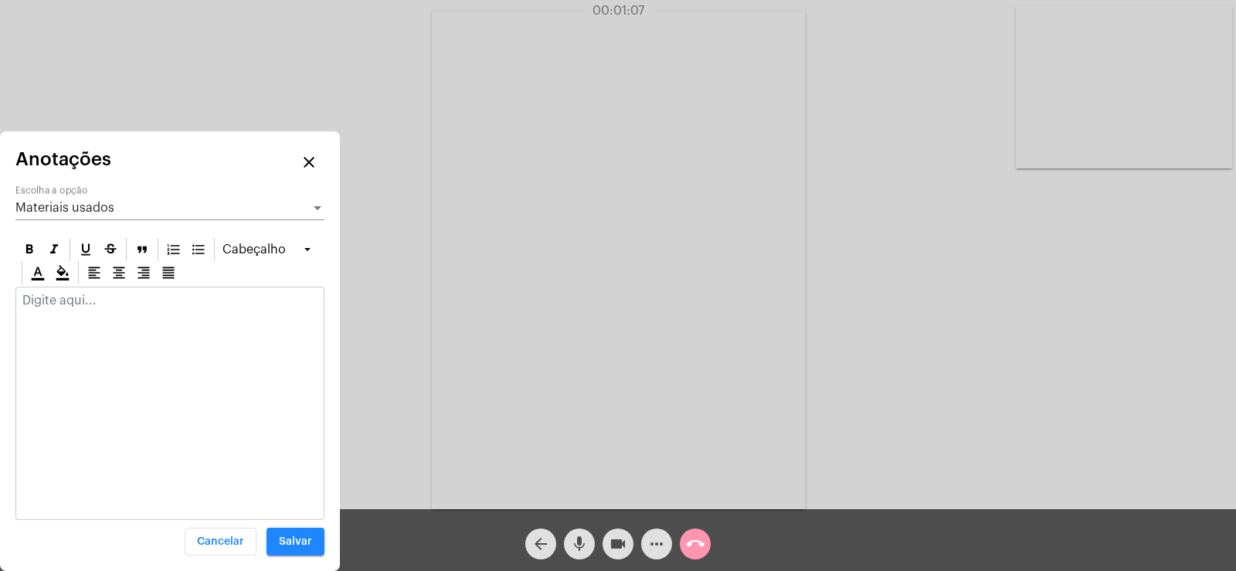
click at [65, 209] on span "Materiais usados" at bounding box center [64, 208] width 99 height 12
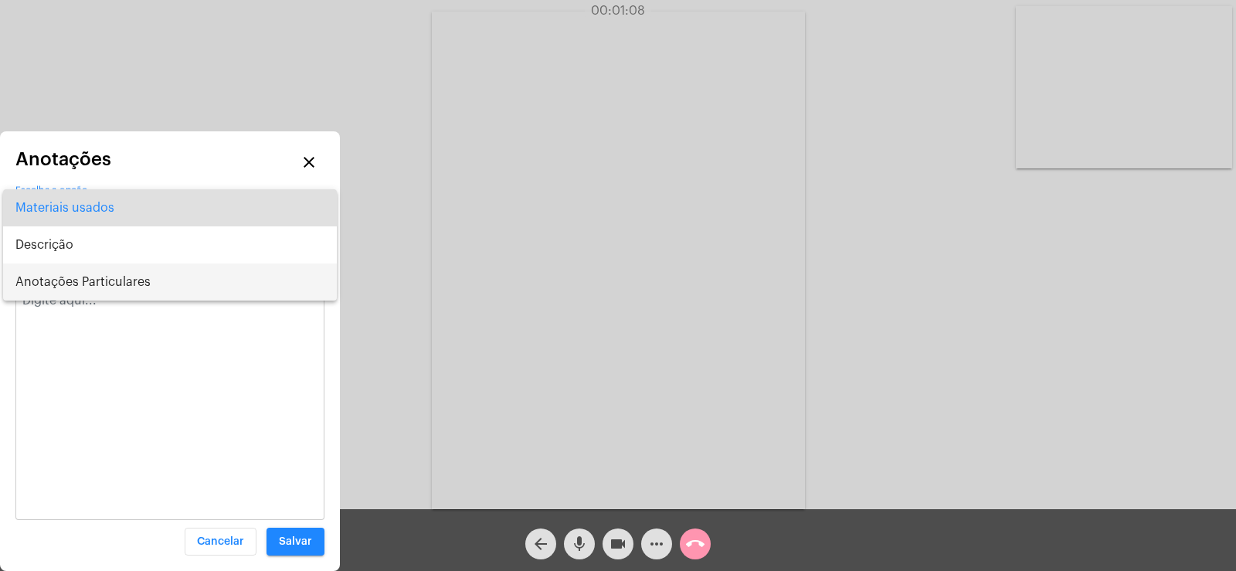
click at [47, 271] on span "Anotações Particulares" at bounding box center [169, 281] width 309 height 37
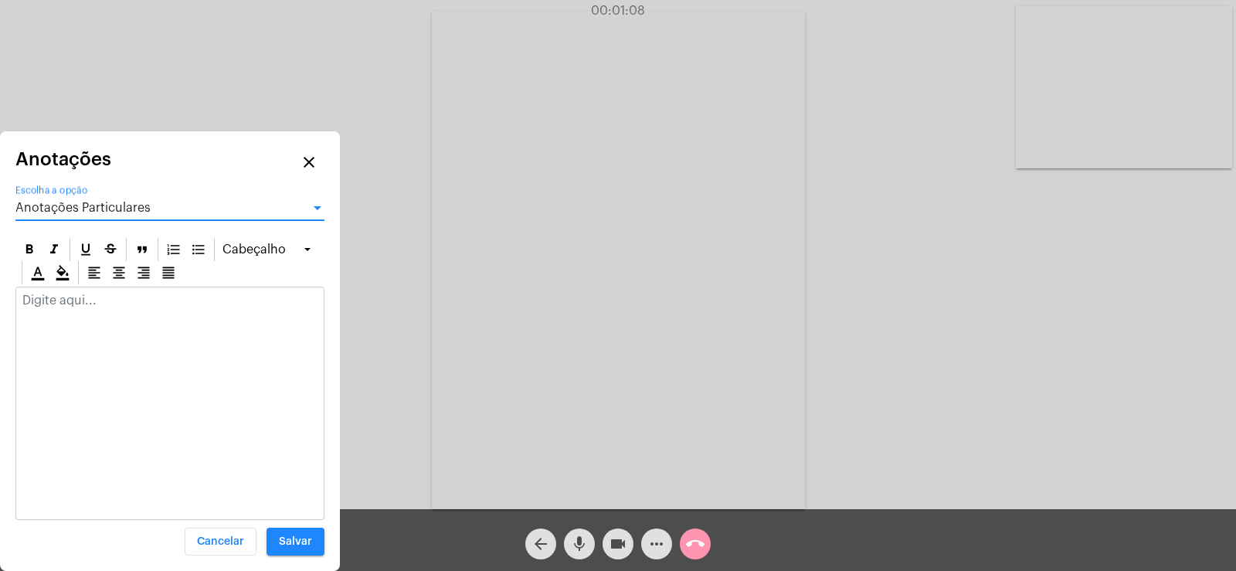
click at [33, 304] on p at bounding box center [169, 300] width 295 height 14
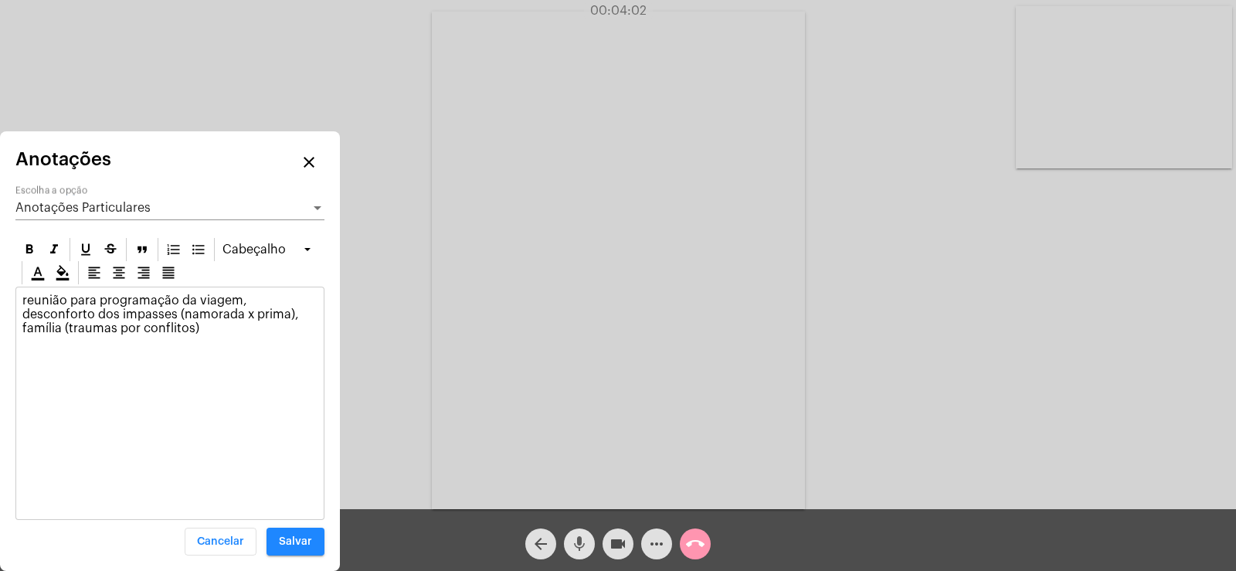
click at [582, 555] on span "mic" at bounding box center [579, 543] width 19 height 31
click at [582, 551] on mat-icon "mic_off" at bounding box center [579, 543] width 19 height 19
click at [110, 331] on p "reunião para programação da viagem, desconforto dos impasses (namorada x prima)…" at bounding box center [169, 314] width 295 height 42
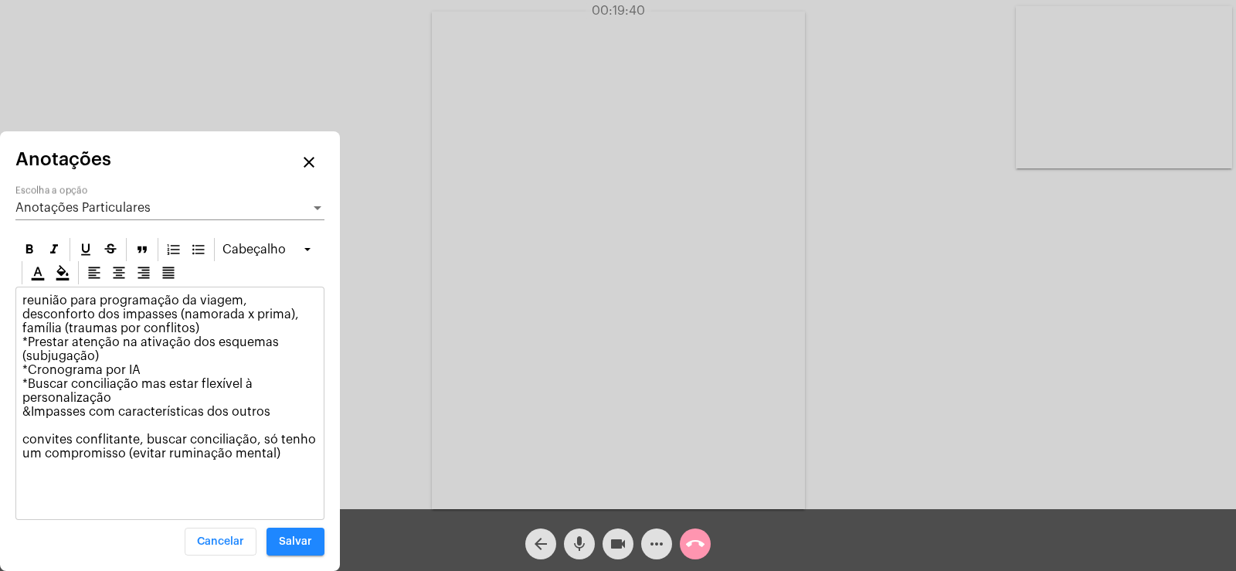
click at [84, 209] on span "Anotações Particulares" at bounding box center [82, 208] width 135 height 12
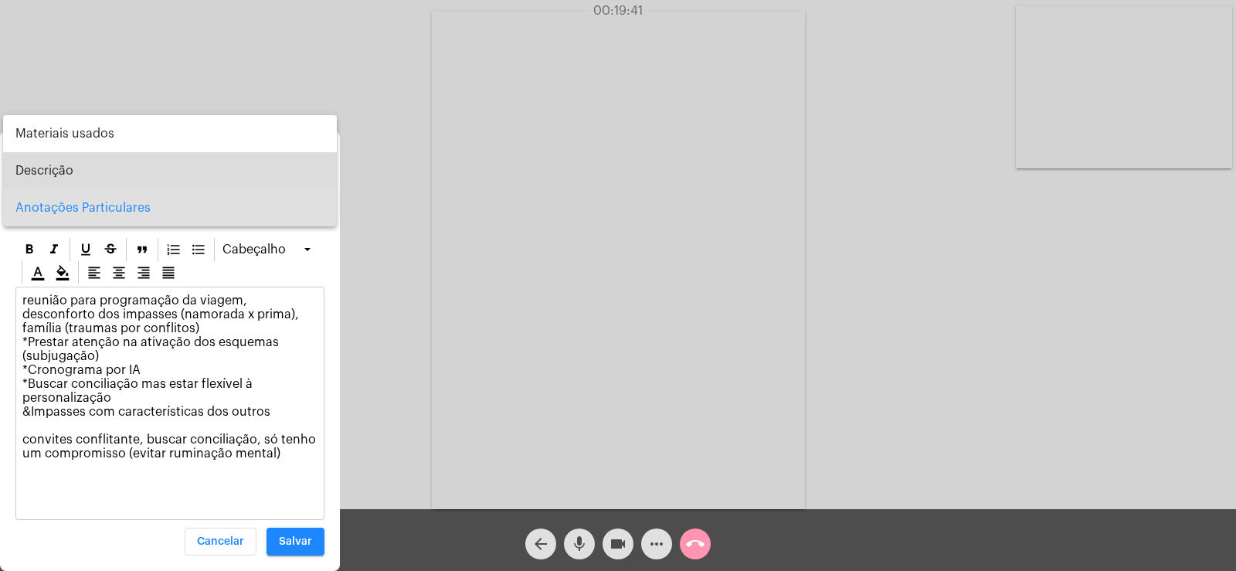
click at [80, 160] on span "Descrição" at bounding box center [169, 170] width 309 height 37
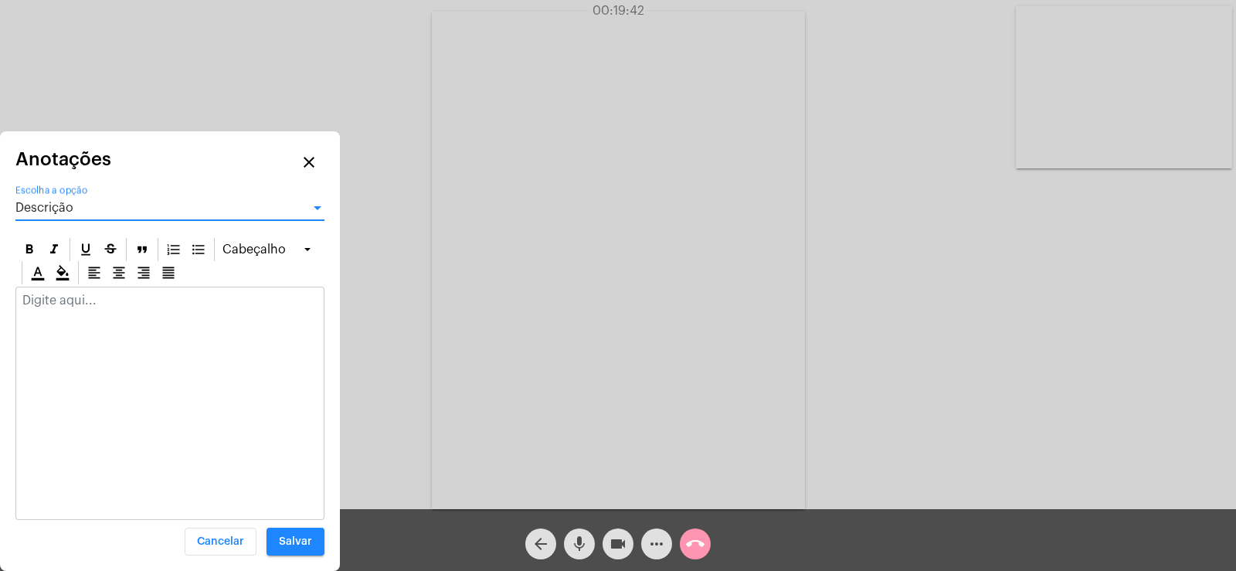
click at [96, 209] on div "Descrição" at bounding box center [162, 208] width 295 height 14
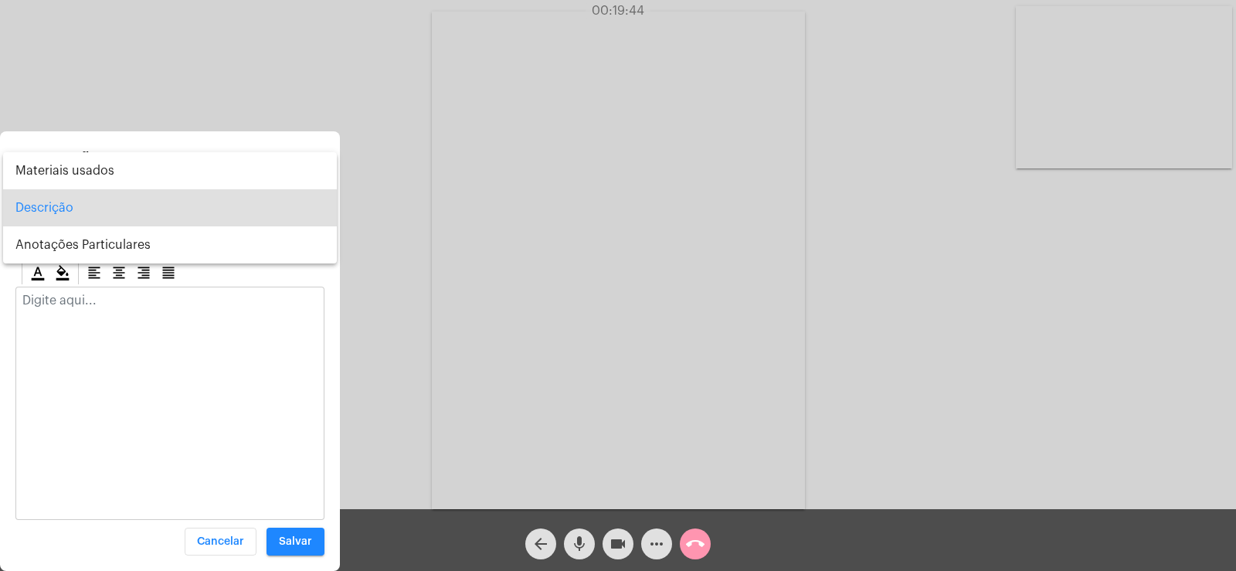
click at [50, 301] on div at bounding box center [618, 285] width 1236 height 571
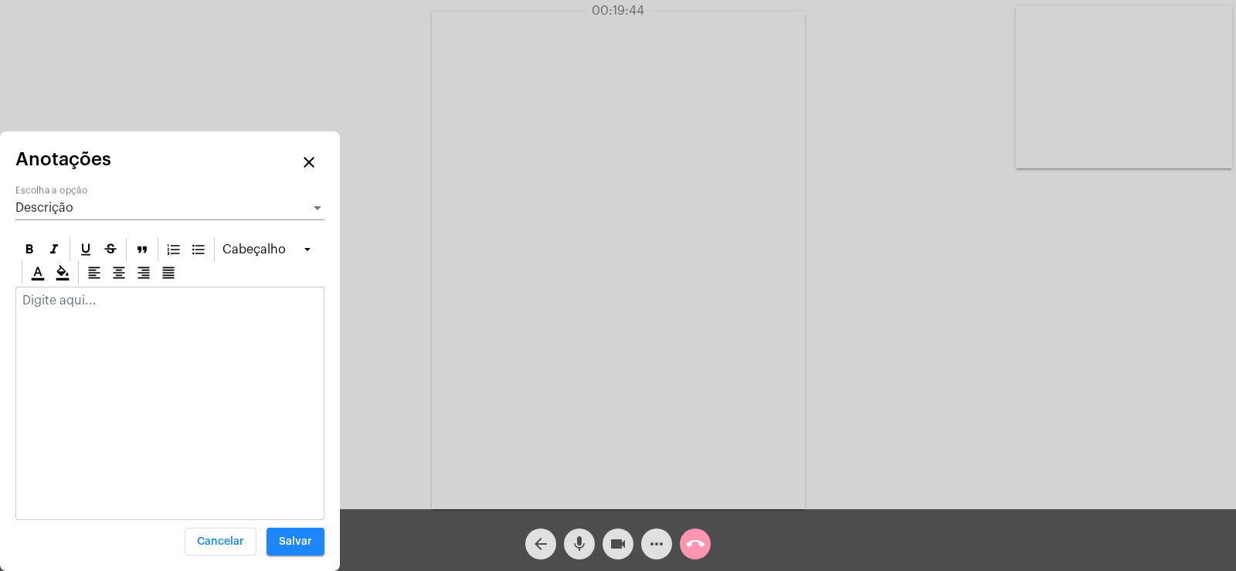
click at [50, 302] on p at bounding box center [169, 300] width 295 height 14
click at [53, 203] on span "Descrição" at bounding box center [44, 208] width 58 height 12
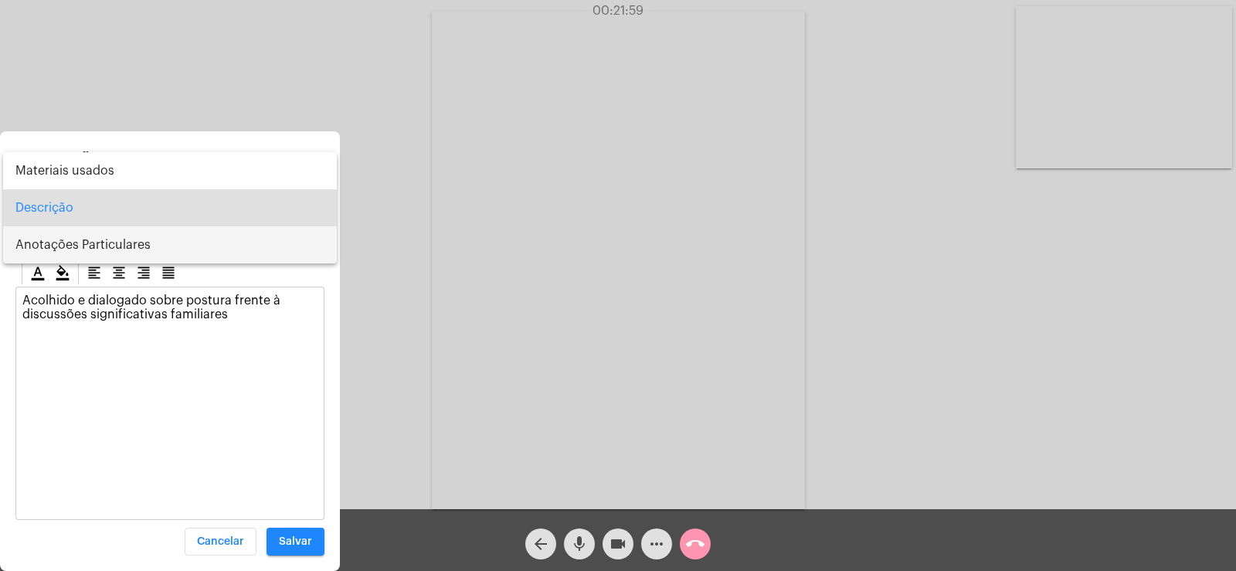
click at [95, 246] on span "Anotações Particulares" at bounding box center [169, 244] width 309 height 37
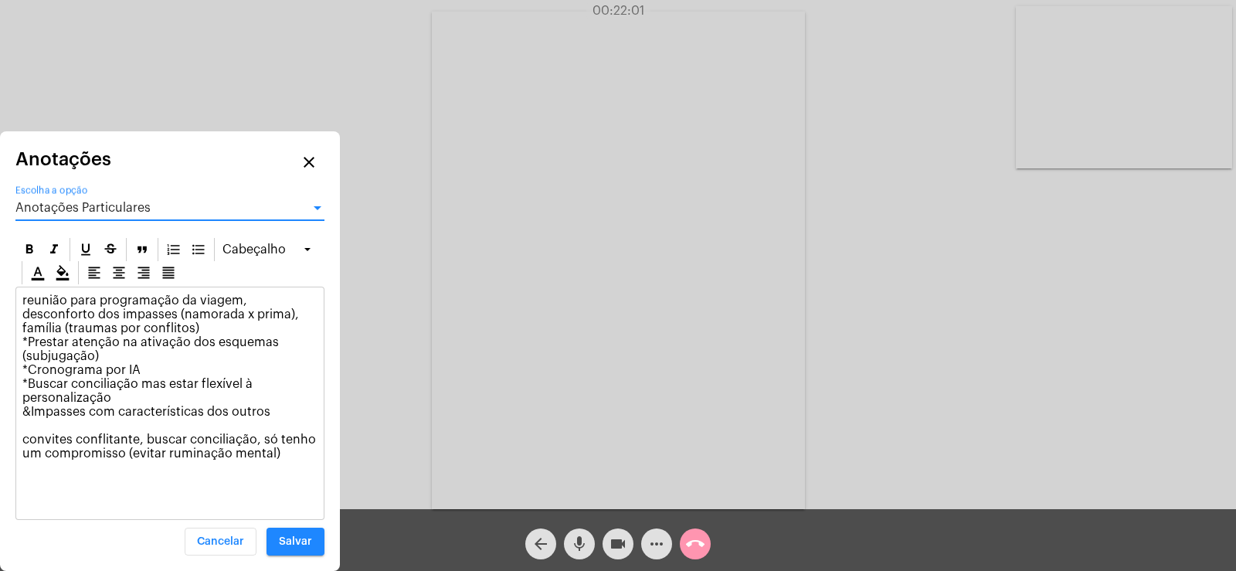
click at [58, 205] on span "Anotações Particulares" at bounding box center [82, 208] width 135 height 12
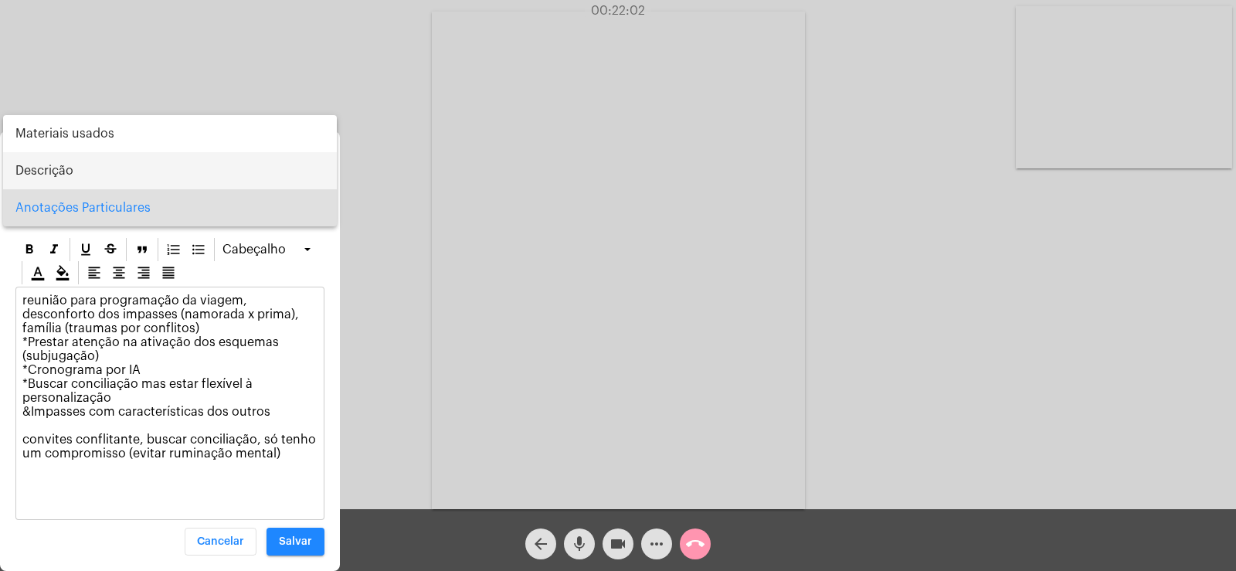
click at [60, 173] on span "Descrição" at bounding box center [169, 170] width 309 height 37
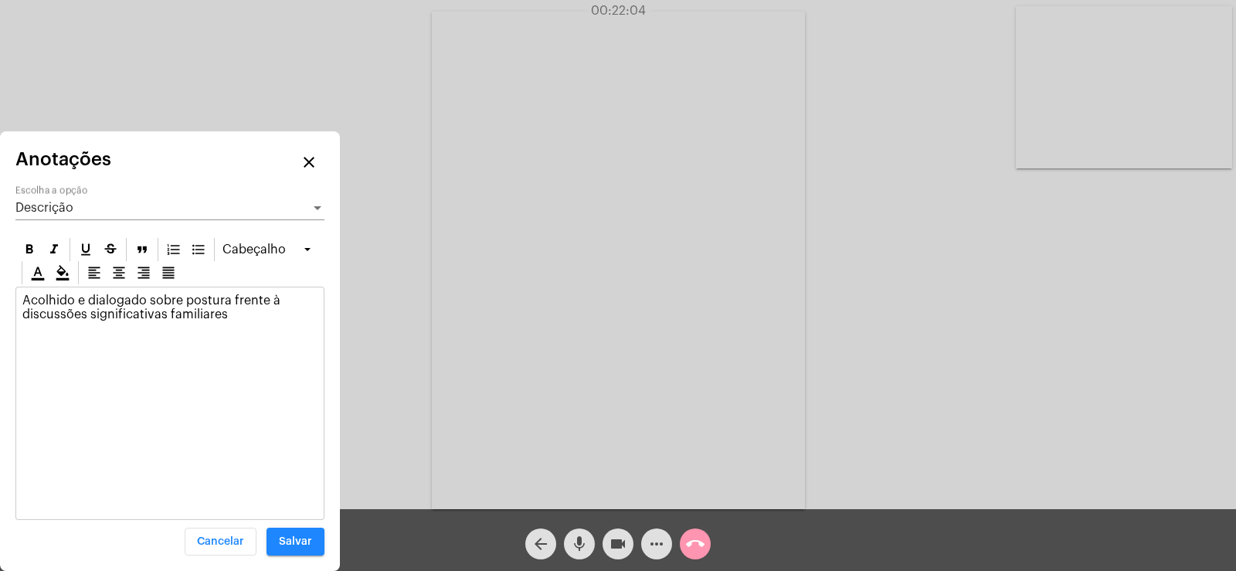
click at [241, 316] on p "Acolhido e dialogado sobre postura frente à discussões significativas familiares" at bounding box center [169, 307] width 295 height 28
click at [54, 206] on span "Descrição" at bounding box center [44, 208] width 58 height 12
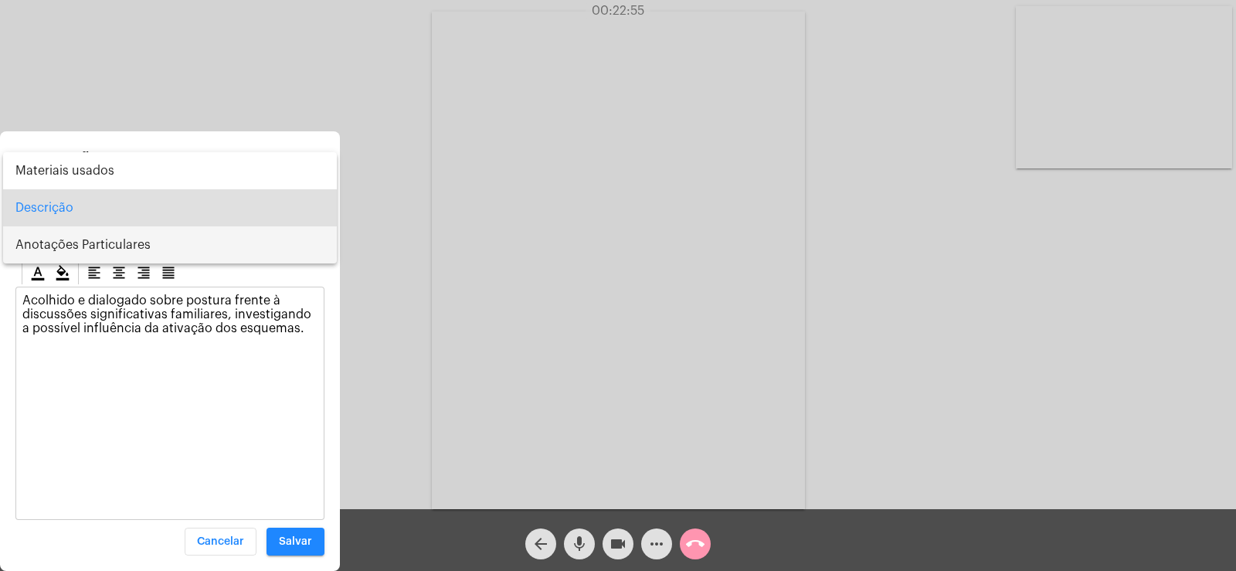
click at [57, 259] on span "Anotações Particulares" at bounding box center [169, 244] width 309 height 37
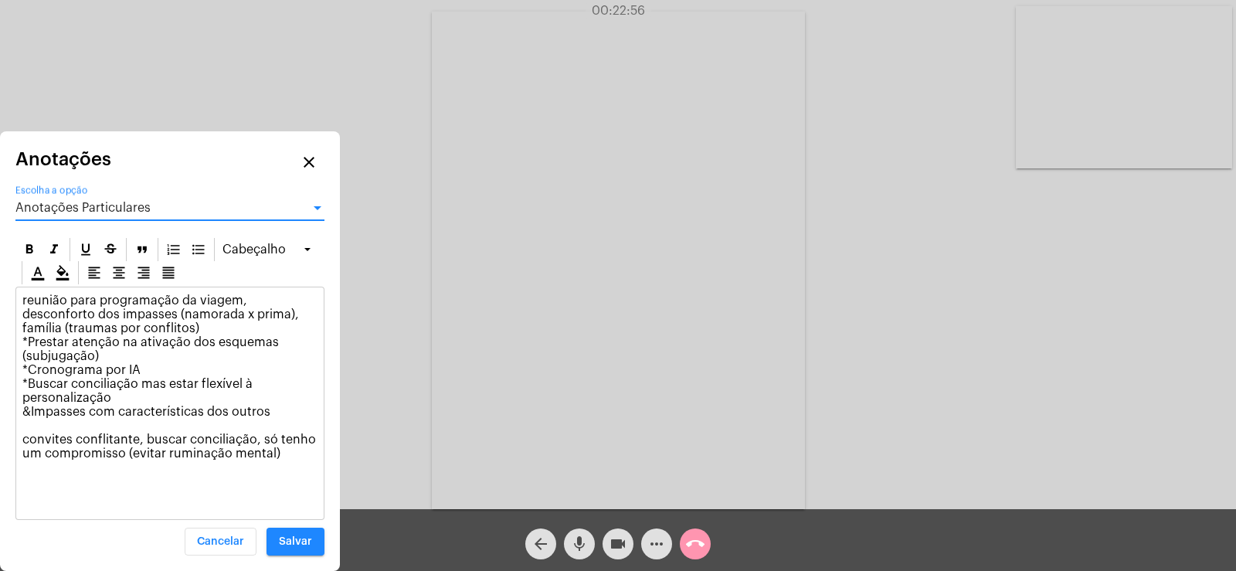
click at [283, 456] on p "reunião para programação da viagem, desconforto dos impasses (namorada x prima)…" at bounding box center [169, 376] width 295 height 167
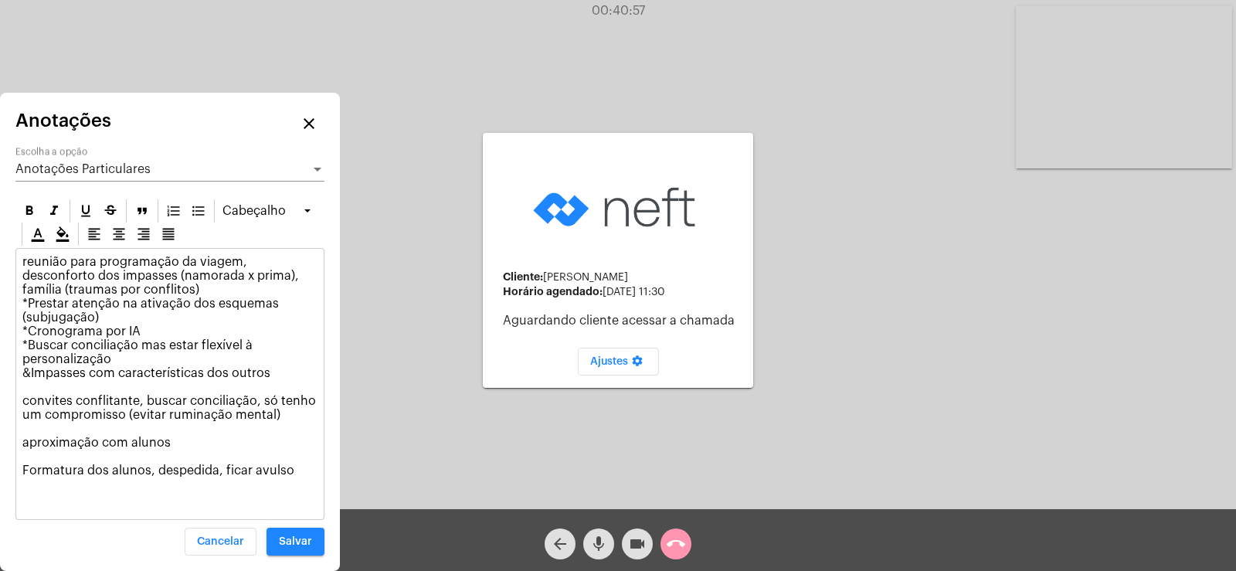
click at [133, 168] on span "Anotações Particulares" at bounding box center [82, 169] width 135 height 12
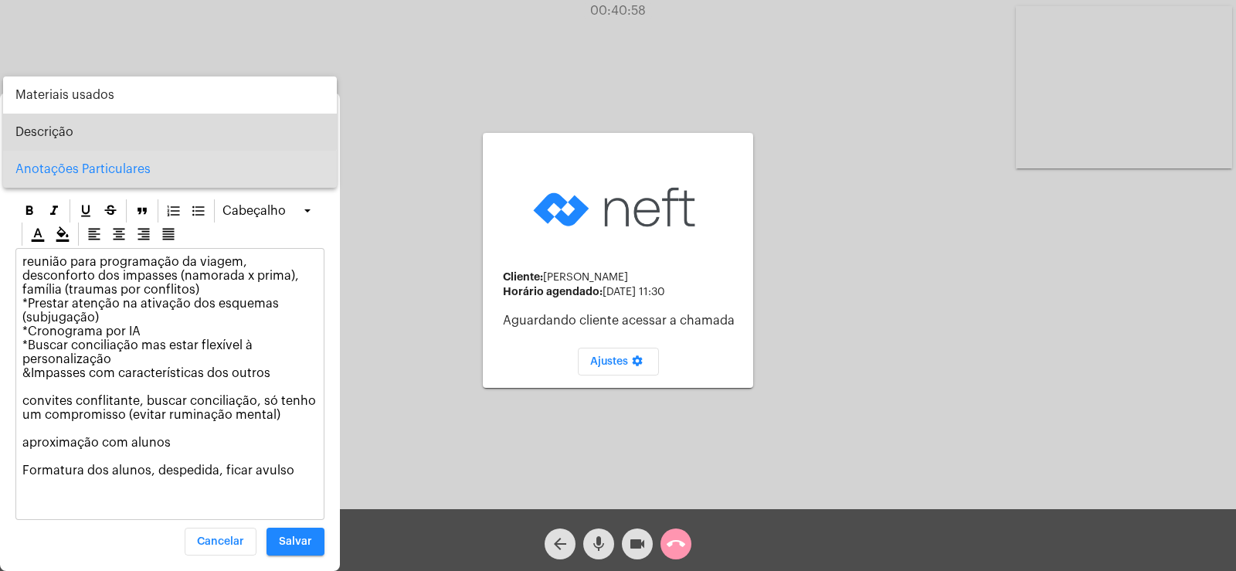
click at [100, 134] on span "Descrição" at bounding box center [169, 132] width 309 height 37
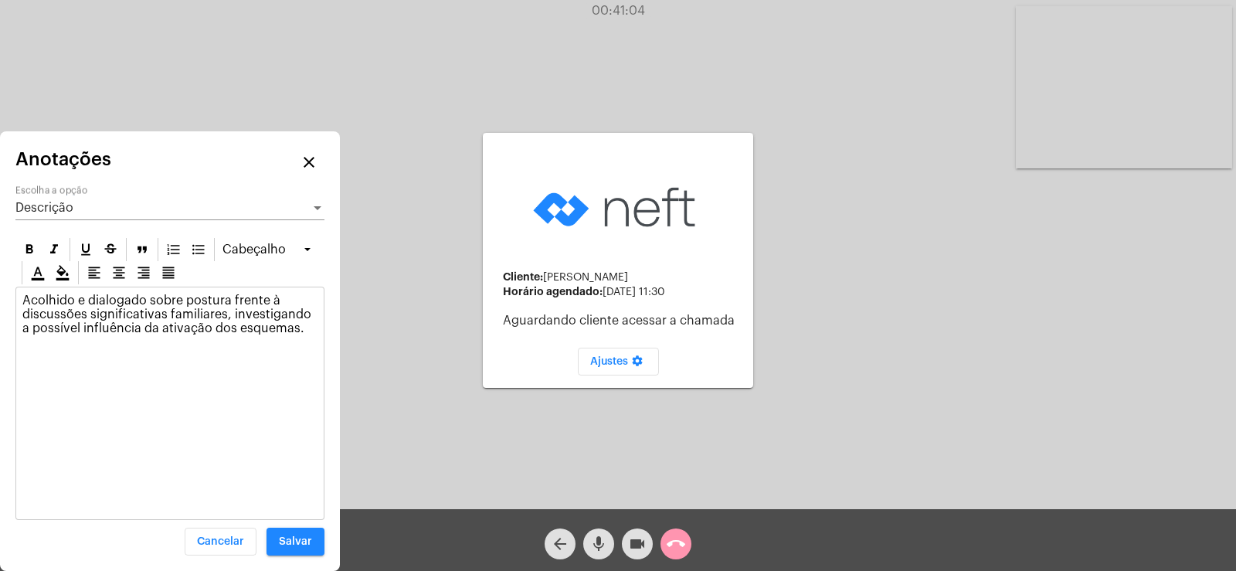
click at [224, 315] on p "Acolhido e dialogado sobre postura frente à discussões significativas familiare…" at bounding box center [169, 321] width 295 height 56
click at [297, 547] on button "Salvar" at bounding box center [295, 541] width 58 height 28
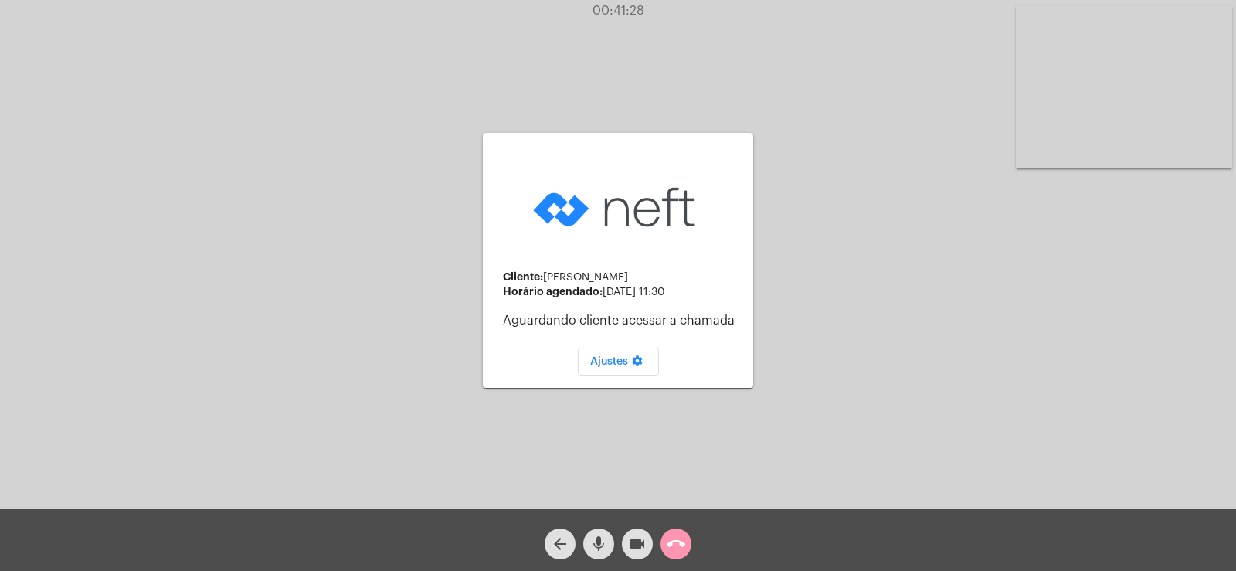
click at [693, 531] on div "call_end" at bounding box center [675, 540] width 39 height 39
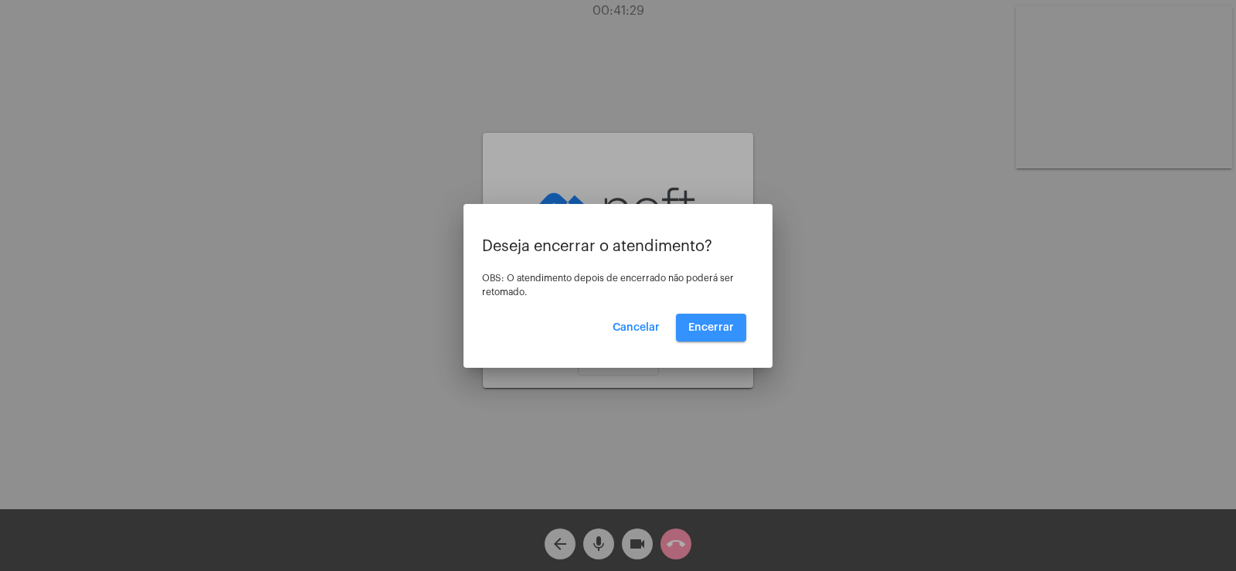
click at [695, 334] on button "Encerrar" at bounding box center [711, 328] width 70 height 28
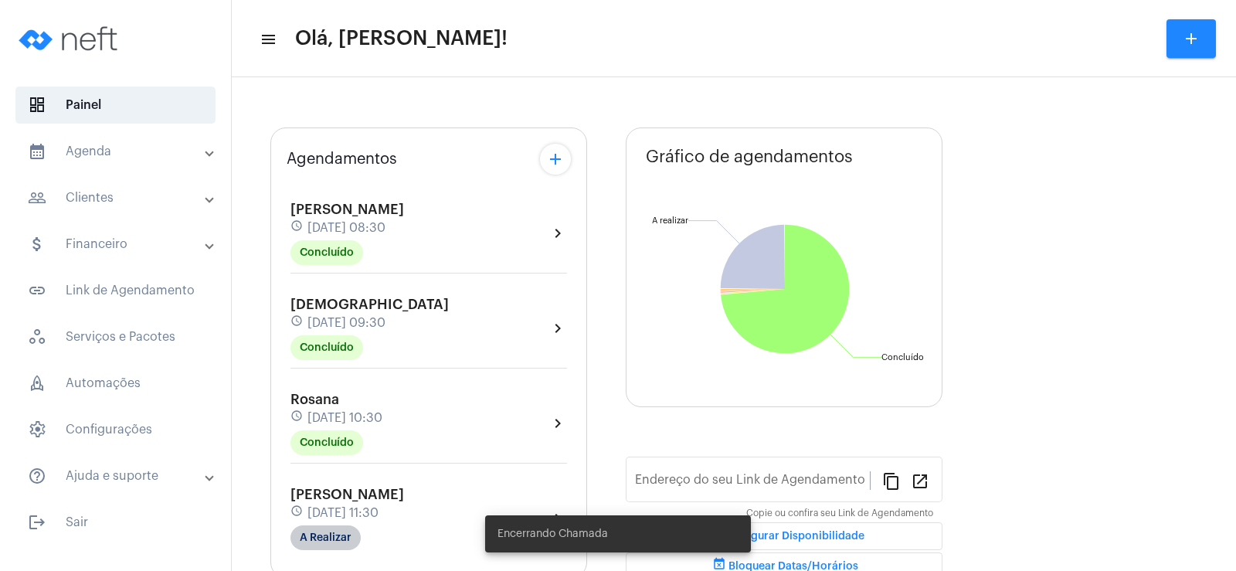
scroll to position [154, 0]
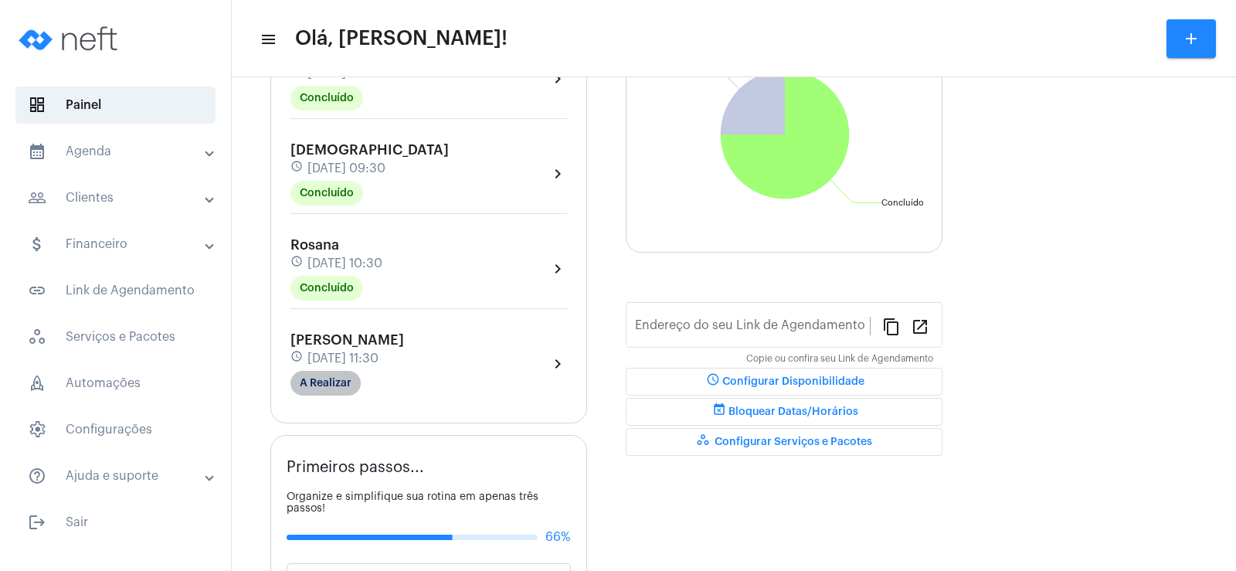
click at [317, 374] on mat-chip "A Realizar" at bounding box center [325, 383] width 70 height 25
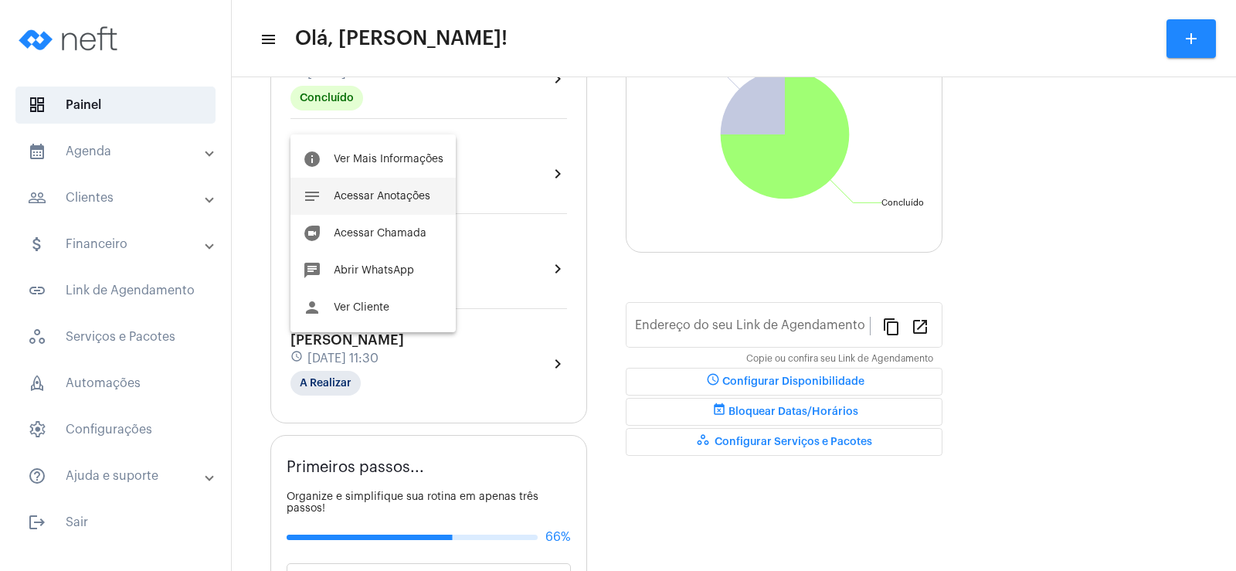
type input "[URL][DOMAIN_NAME]"
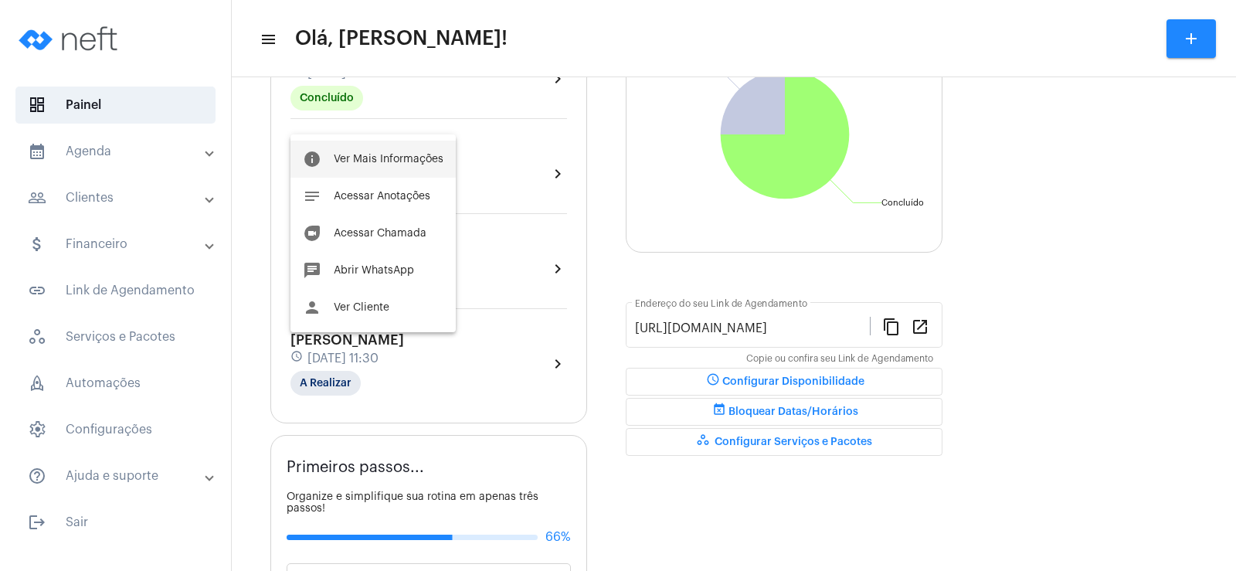
click at [336, 158] on span "Ver Mais Informações" at bounding box center [389, 159] width 110 height 11
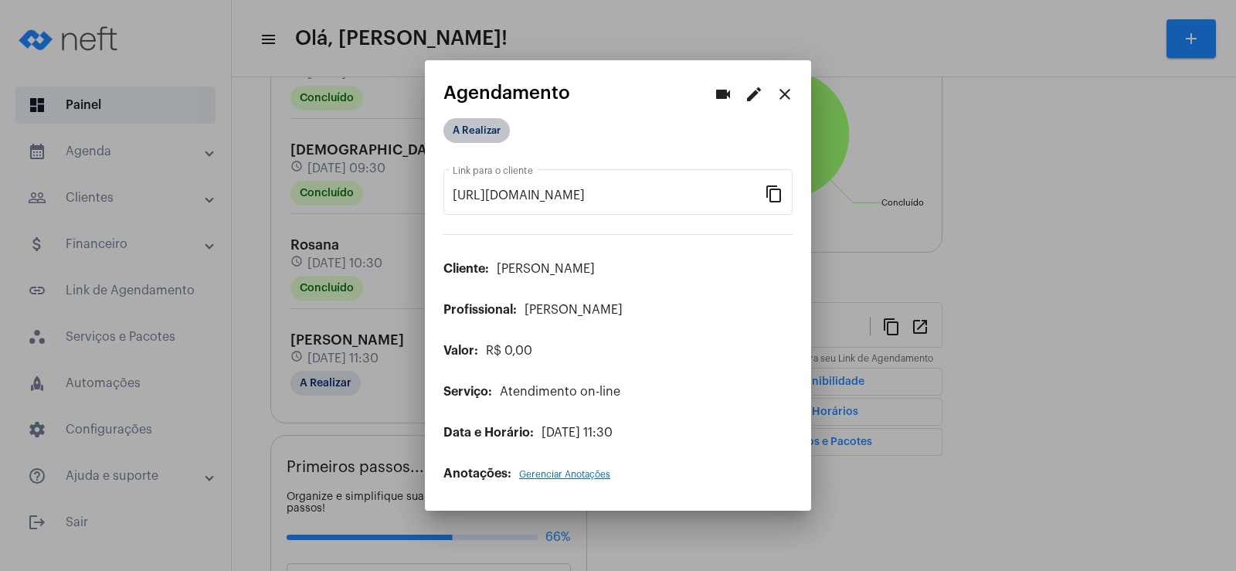
click at [479, 130] on mat-chip "A Realizar" at bounding box center [476, 130] width 66 height 25
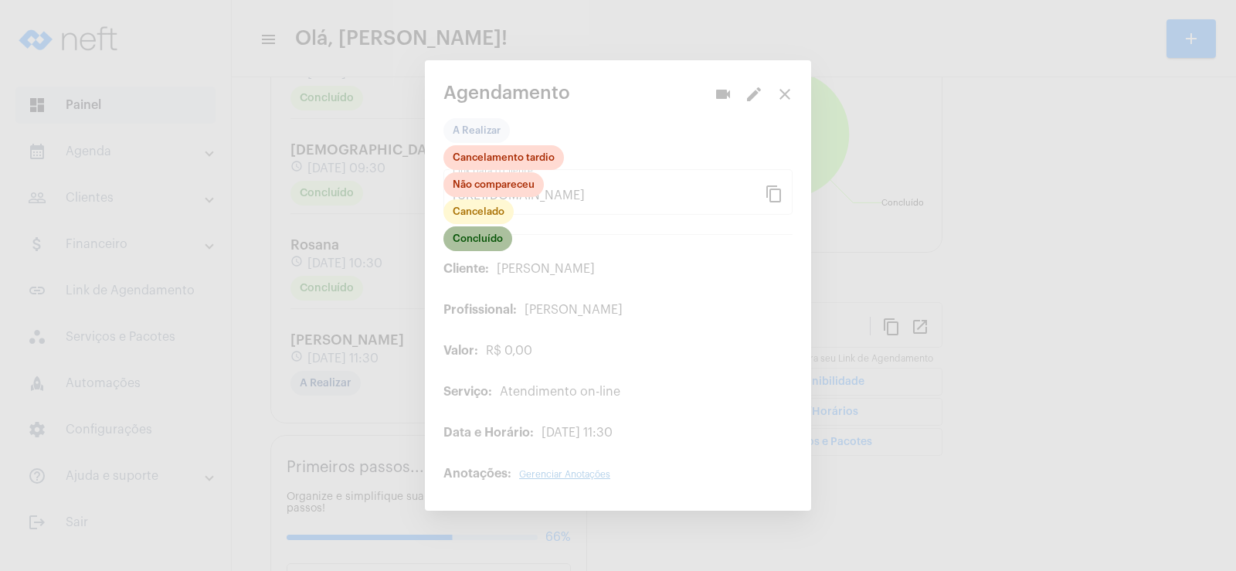
click at [490, 239] on mat-chip "Concluído" at bounding box center [477, 238] width 69 height 25
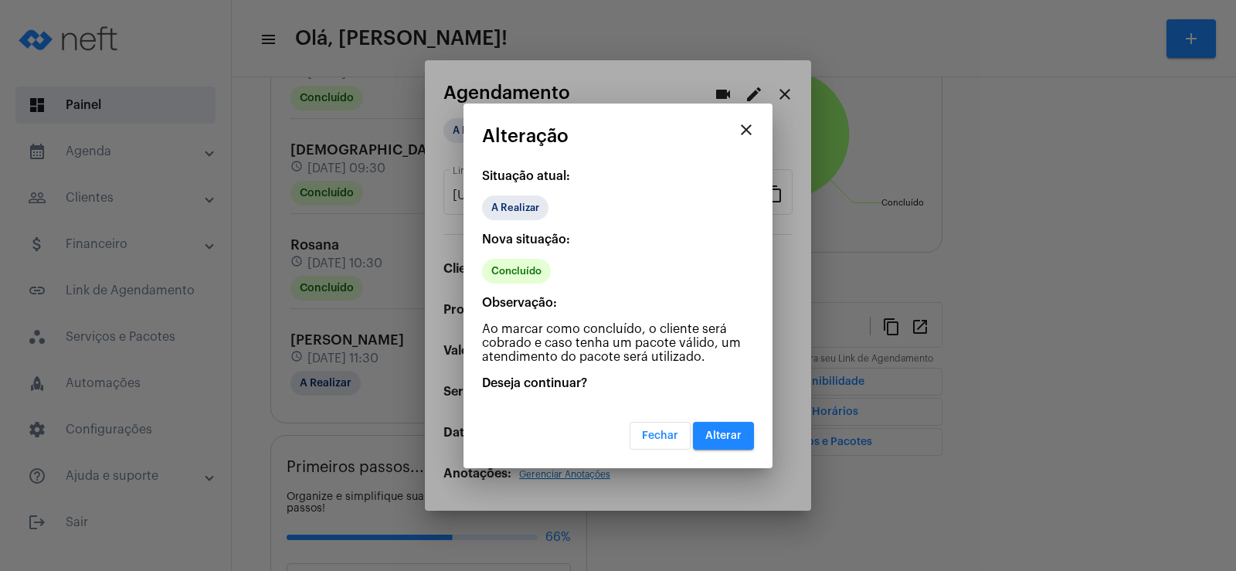
click at [707, 431] on span "Alterar" at bounding box center [723, 435] width 36 height 11
